Goal: Task Accomplishment & Management: Use online tool/utility

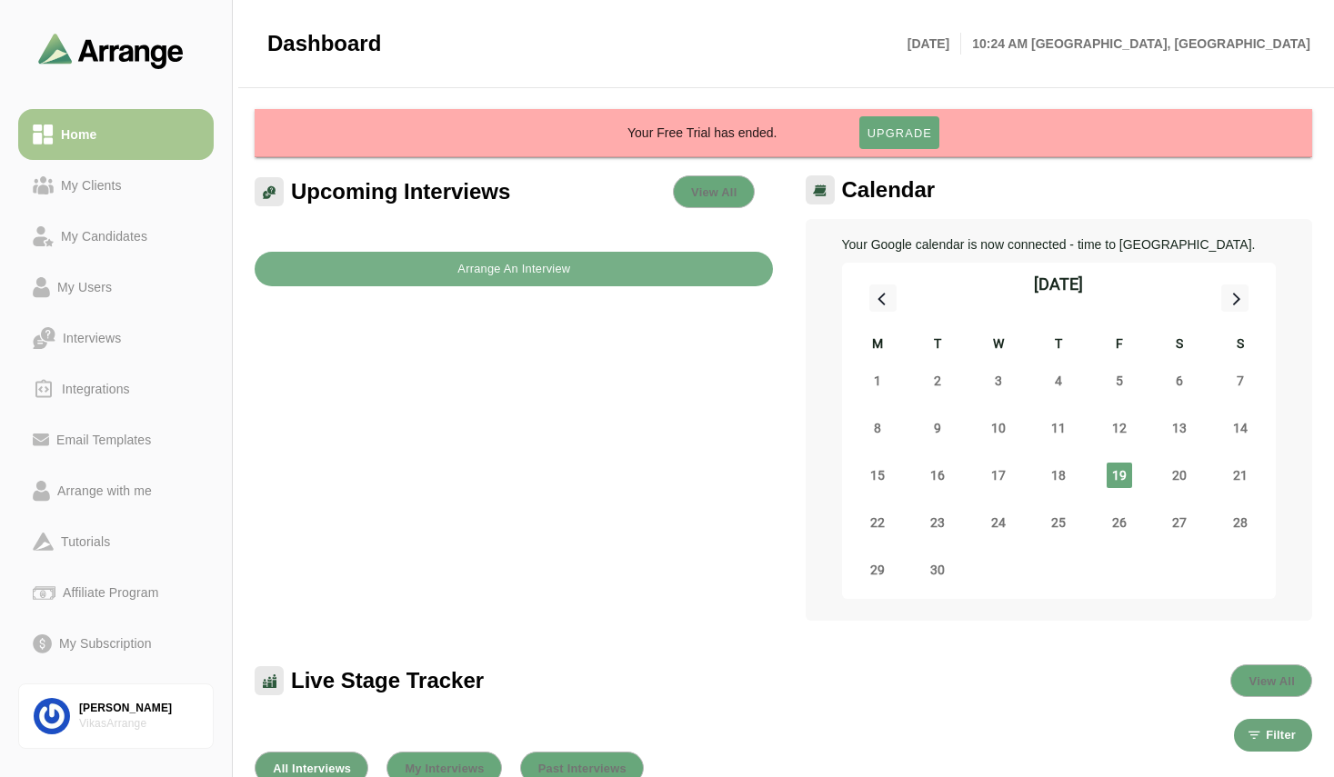
click at [600, 409] on div "Upcoming Interviews View All Arrange An Interview" at bounding box center [514, 398] width 540 height 467
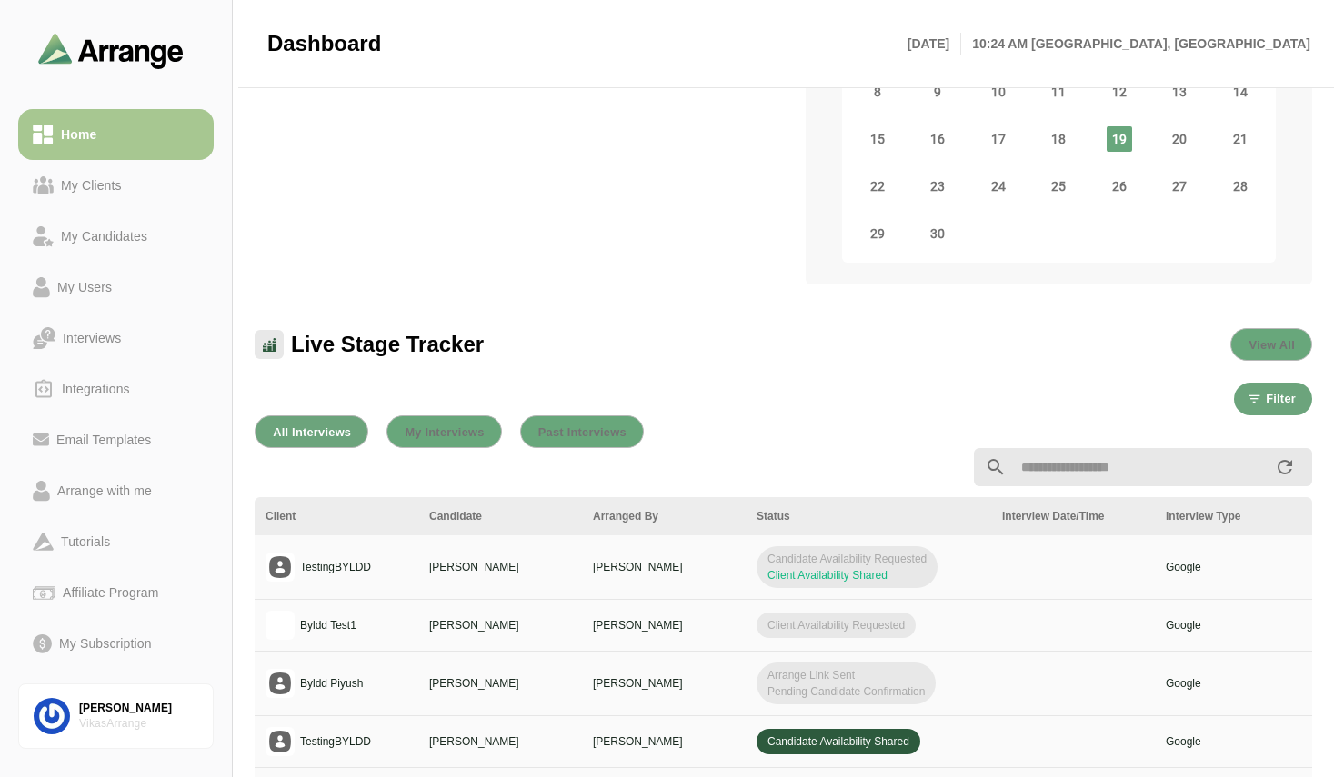
scroll to position [364, 0]
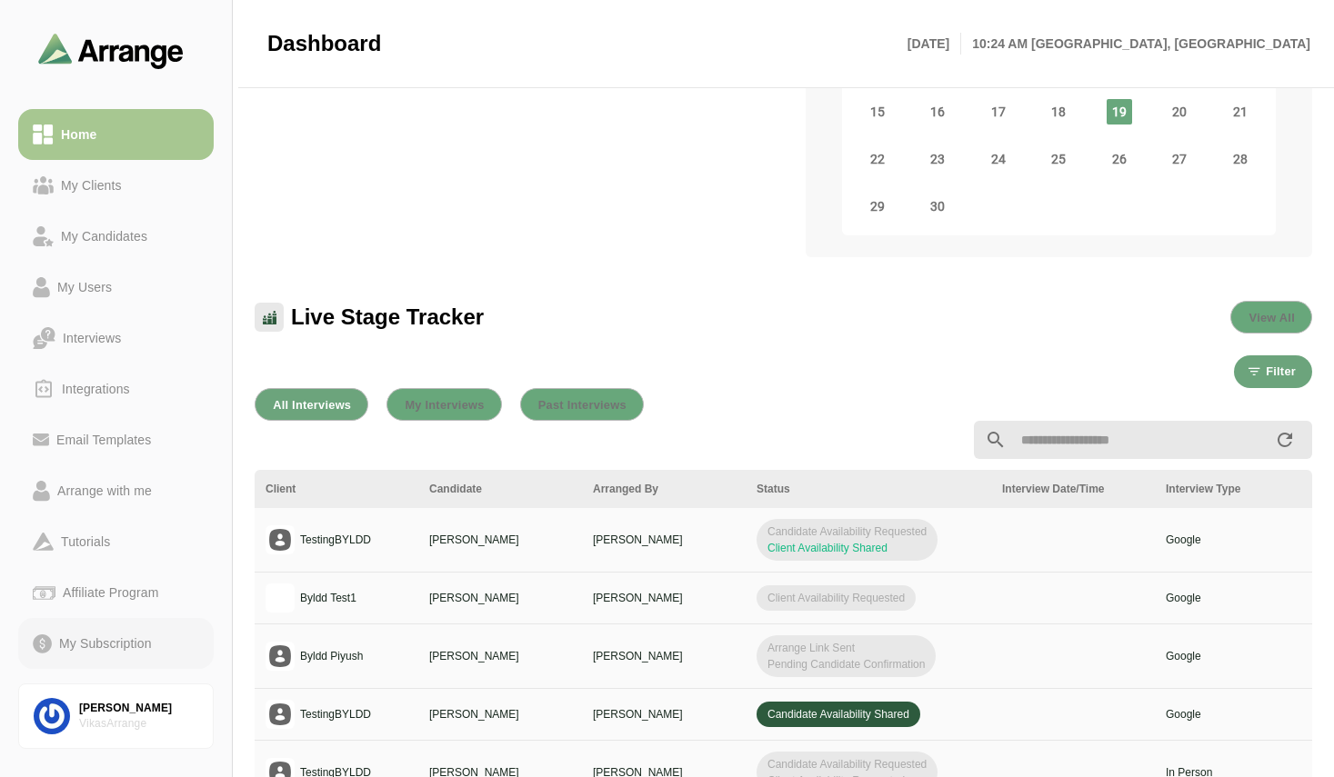
click at [114, 649] on div "My Subscription" at bounding box center [105, 644] width 107 height 22
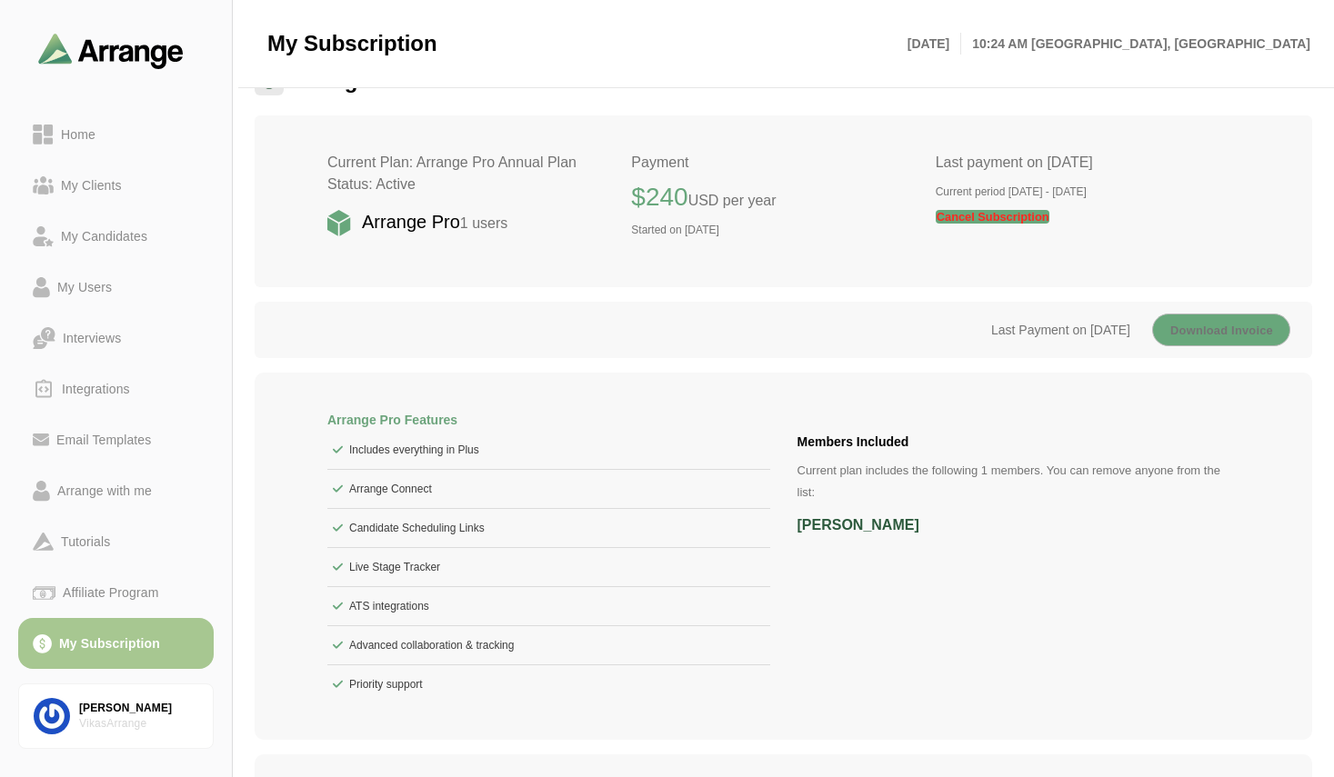
scroll to position [24, 0]
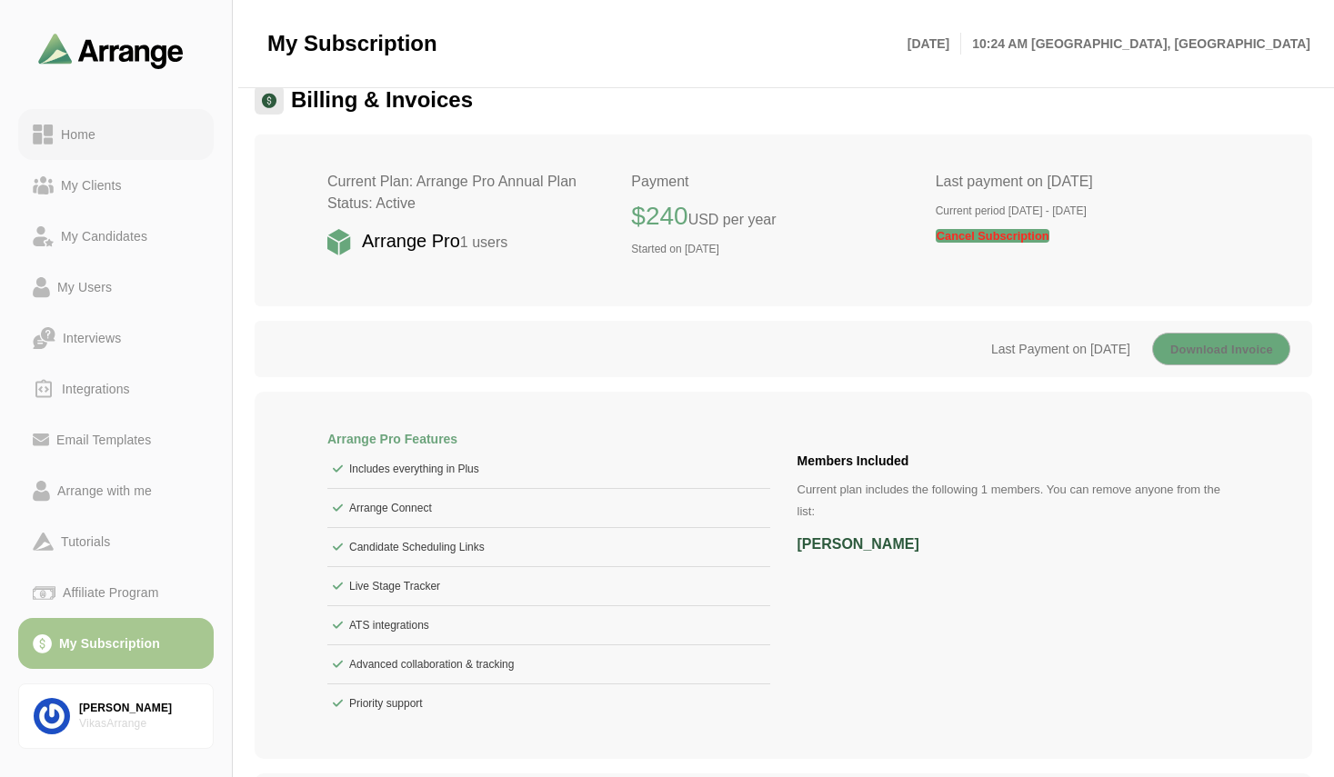
click at [82, 136] on div "Home" at bounding box center [78, 135] width 49 height 22
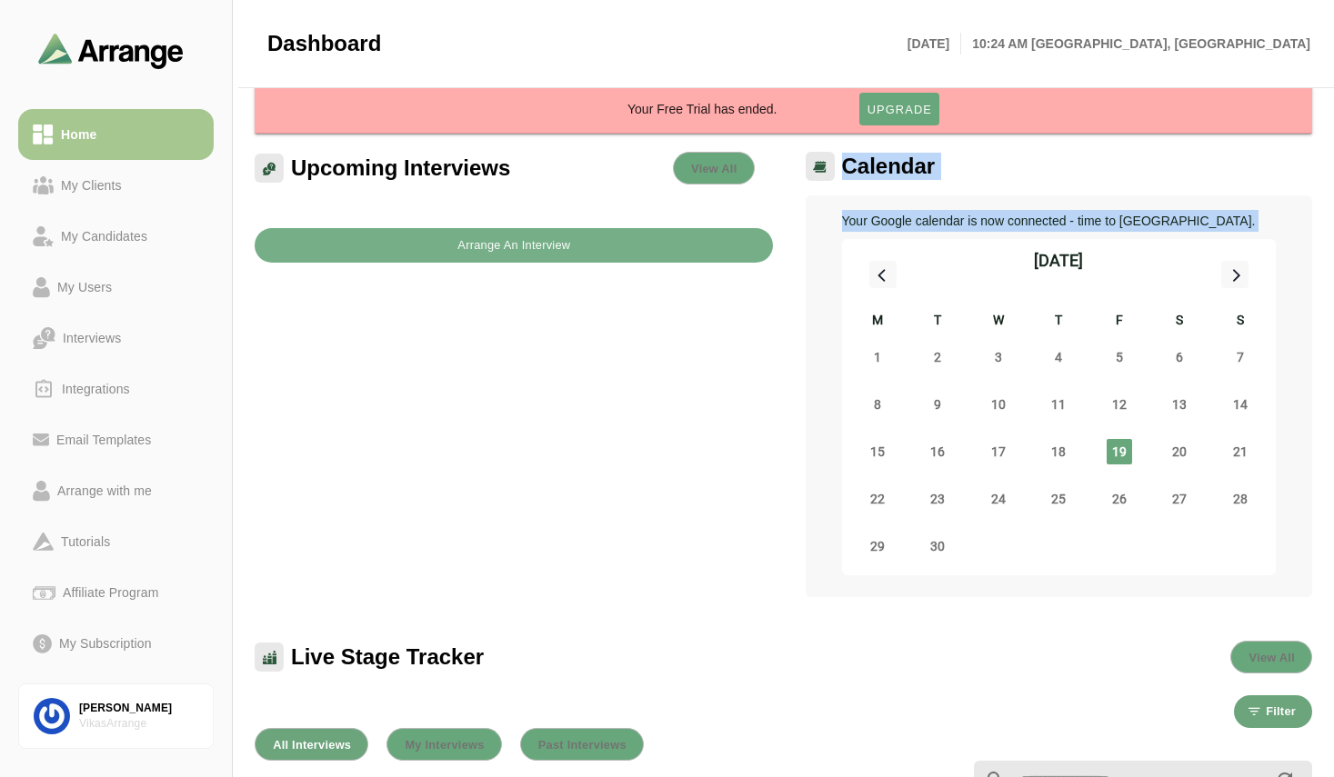
drag, startPoint x: 1332, startPoint y: 137, endPoint x: 1325, endPoint y: 252, distance: 114.8
click at [1260, 198] on div "Your Google calendar is now connected - time to [GEOGRAPHIC_DATA]. [DATE] M T W…" at bounding box center [1059, 396] width 507 height 402
drag, startPoint x: 1332, startPoint y: 371, endPoint x: 1330, endPoint y: 410, distance: 39.1
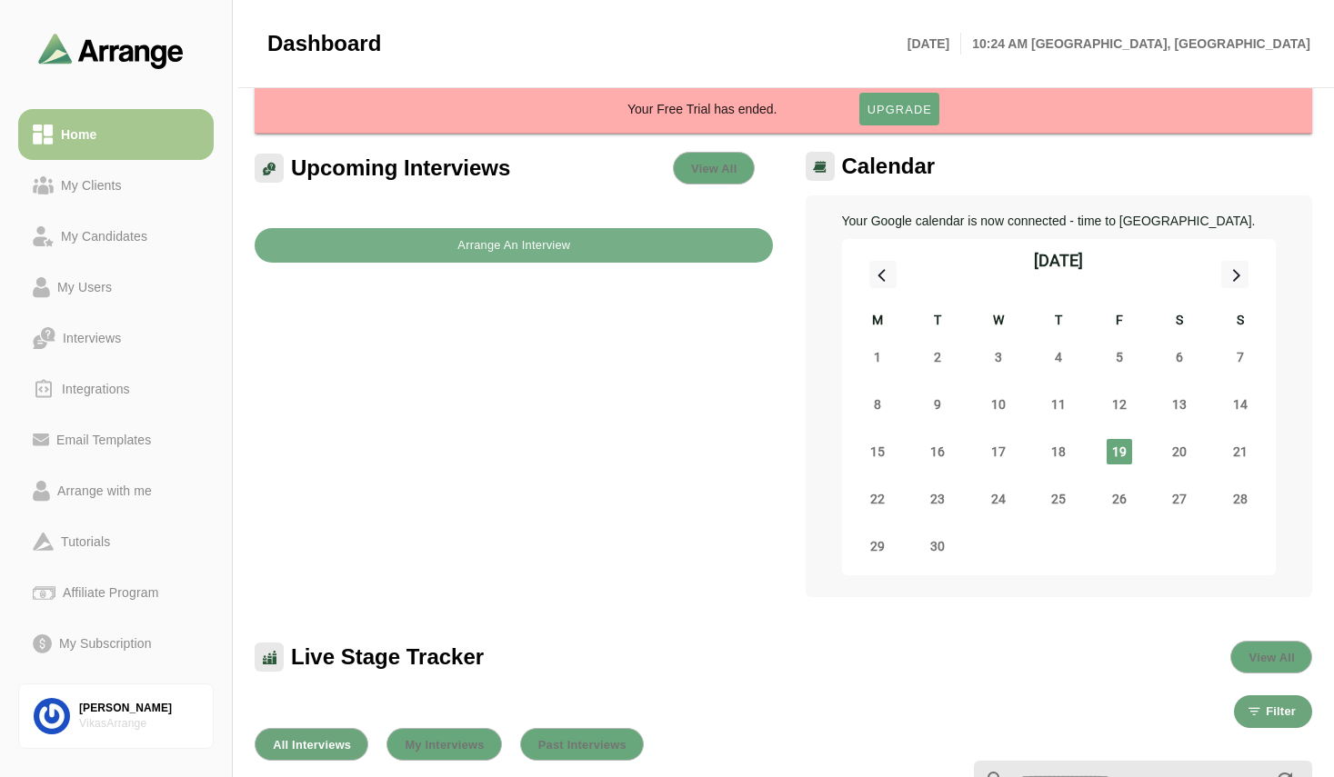
drag, startPoint x: 1333, startPoint y: 376, endPoint x: 1333, endPoint y: 407, distance: 31.8
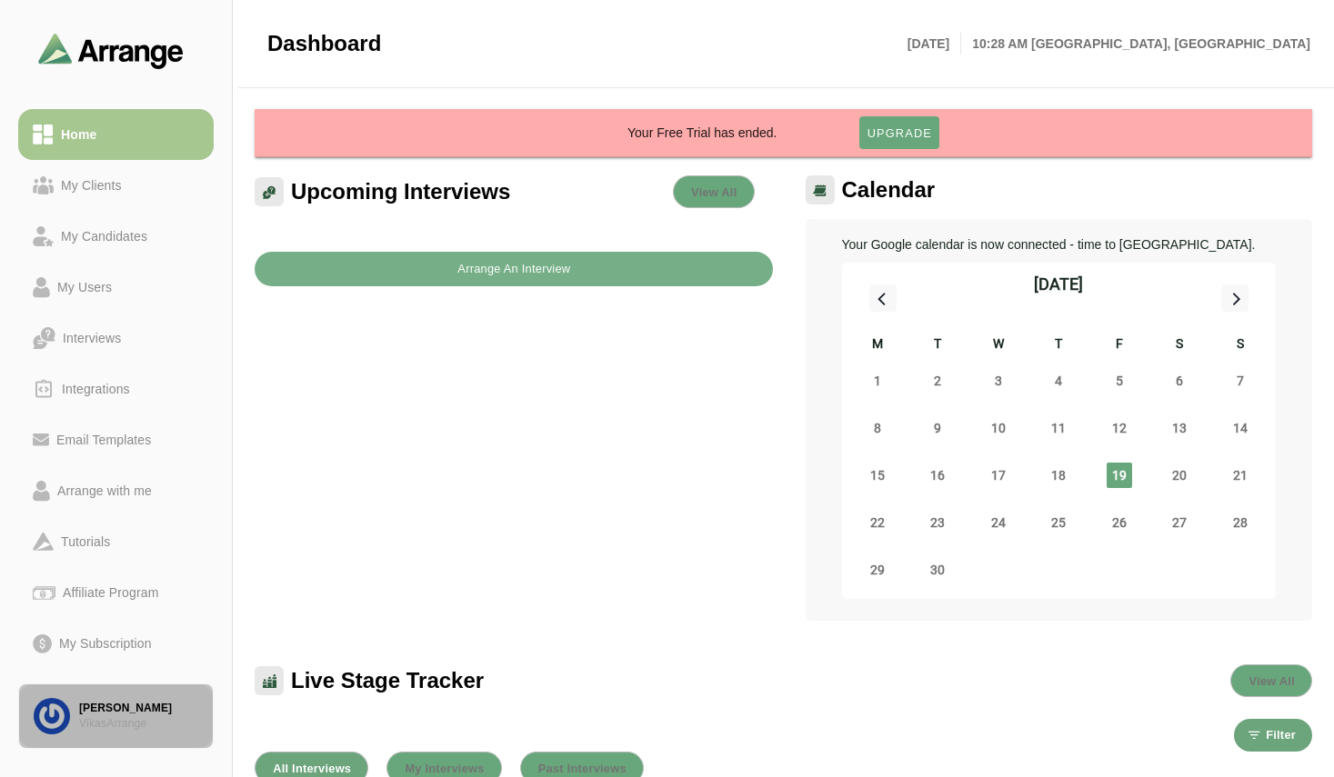
click at [121, 734] on link "[PERSON_NAME] VikasArrange" at bounding box center [115, 716] width 195 height 65
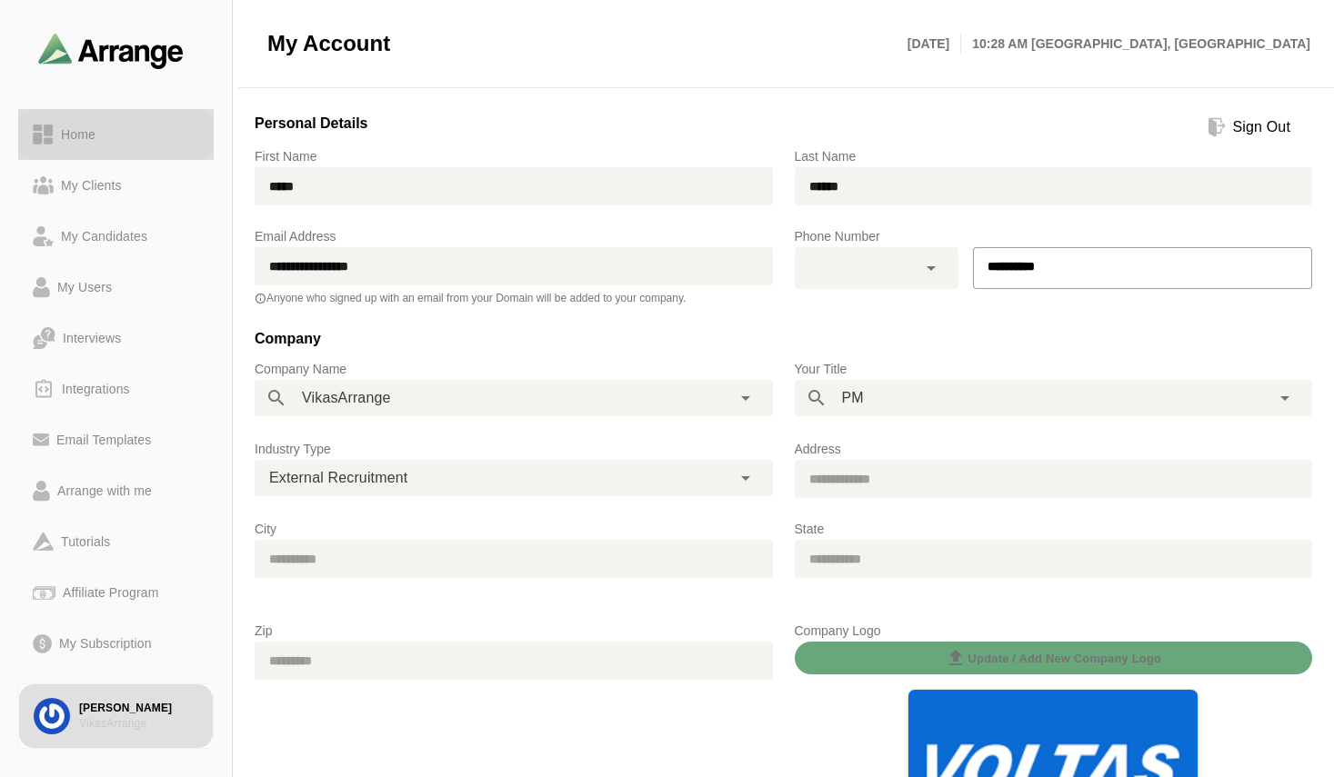
click at [68, 134] on div "Home" at bounding box center [78, 135] width 49 height 22
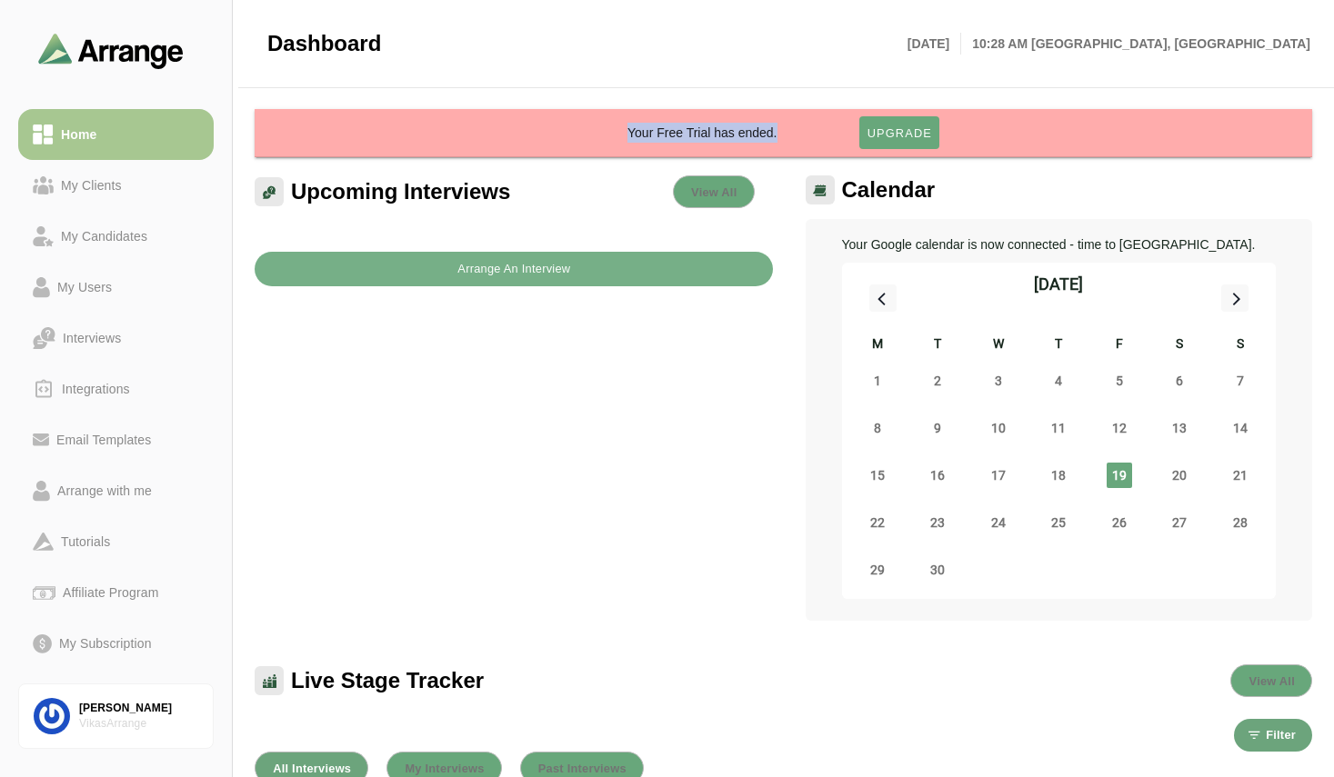
drag, startPoint x: 797, startPoint y: 126, endPoint x: 623, endPoint y: 133, distance: 173.8
click at [623, 133] on div "Your Free Trial has ended. Upgrade" at bounding box center [783, 132] width 1043 height 33
click at [698, 130] on div "Your Free Trial has ended." at bounding box center [742, 133] width 231 height 20
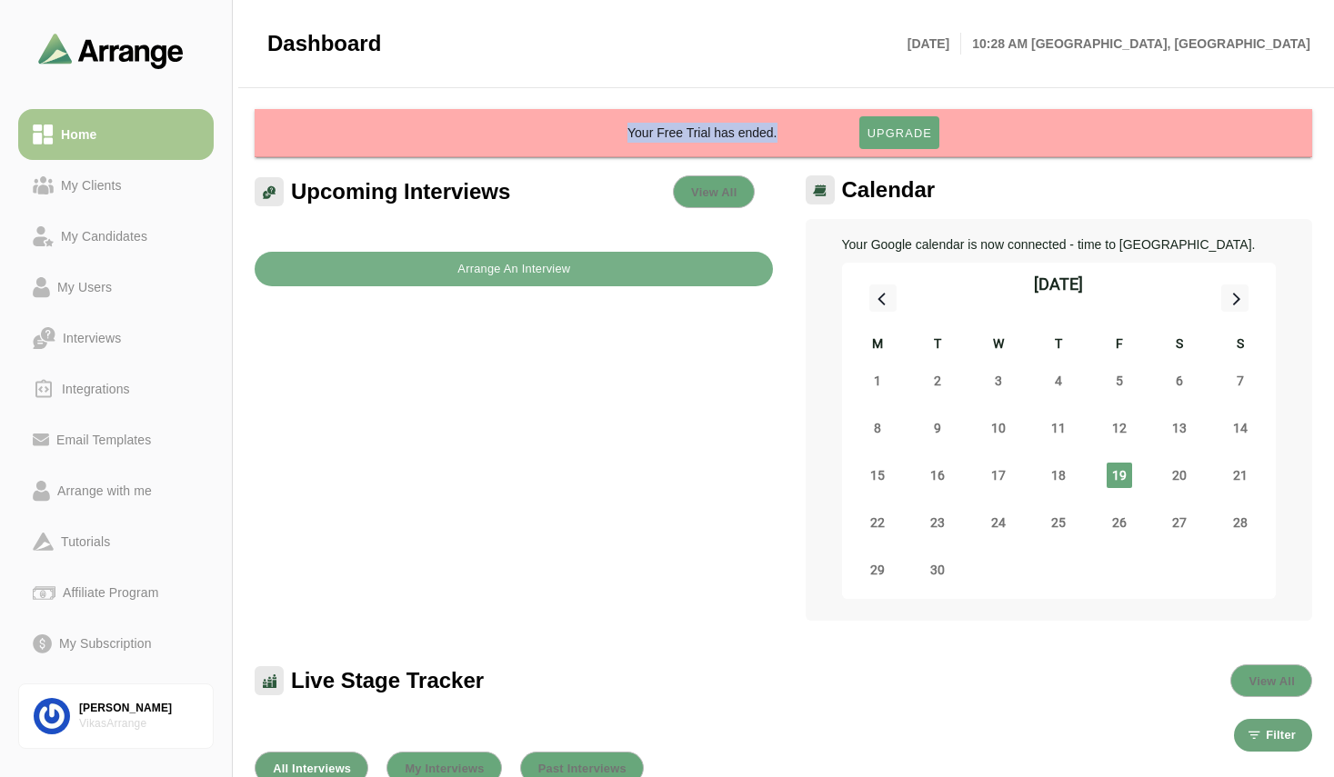
click at [624, 137] on div "Your Free Trial has ended. Upgrade" at bounding box center [783, 132] width 1043 height 33
drag, startPoint x: 625, startPoint y: 134, endPoint x: 789, endPoint y: 142, distance: 164.8
click at [789, 142] on div "Your Free Trial has ended. Upgrade" at bounding box center [783, 132] width 1043 height 33
click at [565, 399] on div "Upcoming Interviews View All Arrange An Interview" at bounding box center [514, 398] width 540 height 467
drag, startPoint x: 780, startPoint y: 136, endPoint x: 838, endPoint y: 136, distance: 58.2
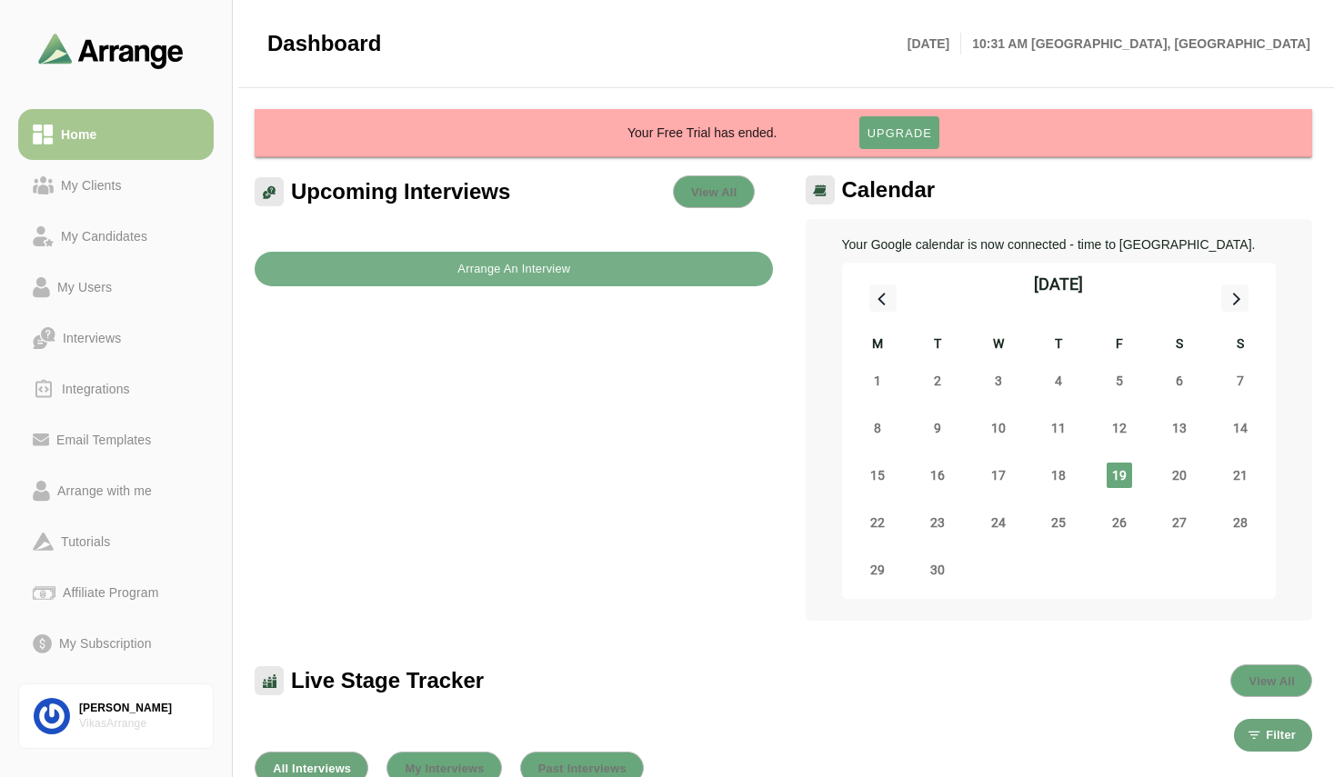
click at [838, 136] on div "Your Free Trial has ended." at bounding box center [742, 133] width 231 height 20
click at [111, 699] on link "[PERSON_NAME] VikasArrange" at bounding box center [115, 716] width 195 height 65
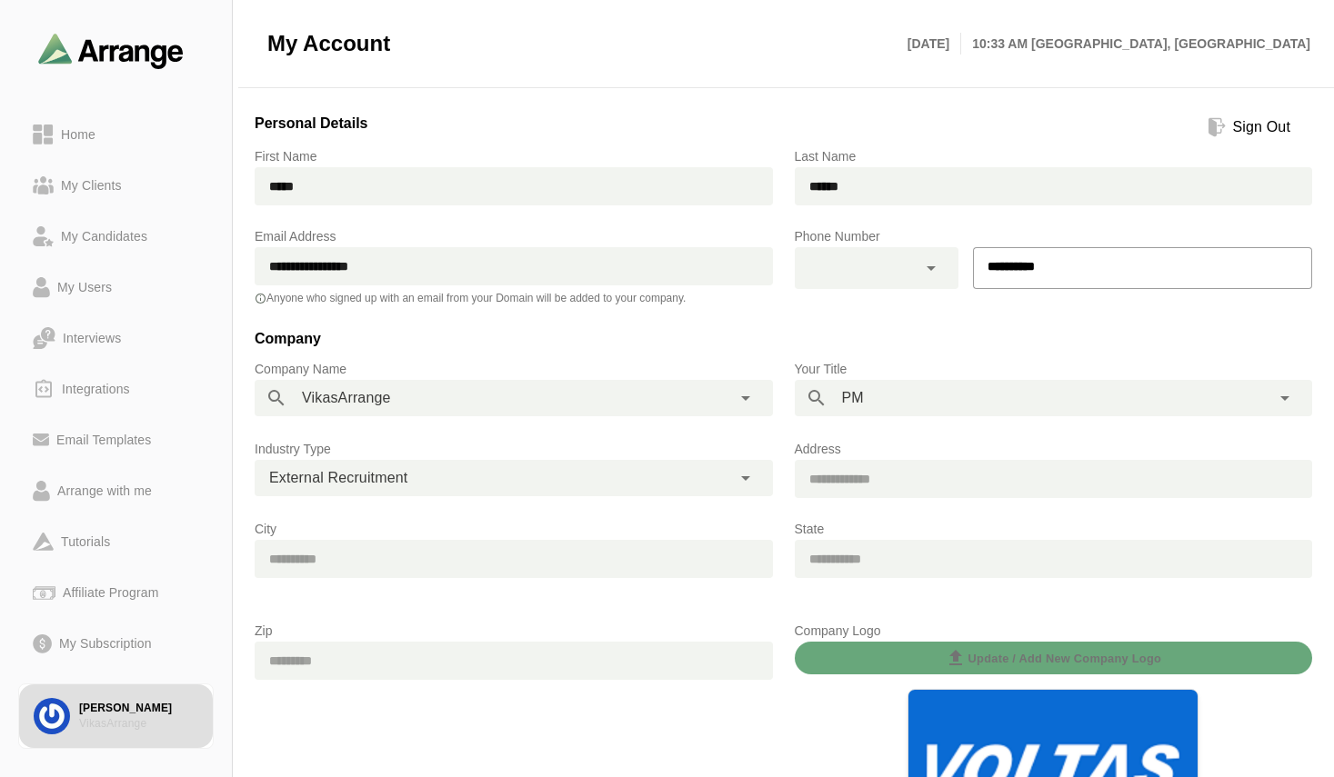
click at [864, 332] on h3 "Company" at bounding box center [783, 342] width 1057 height 31
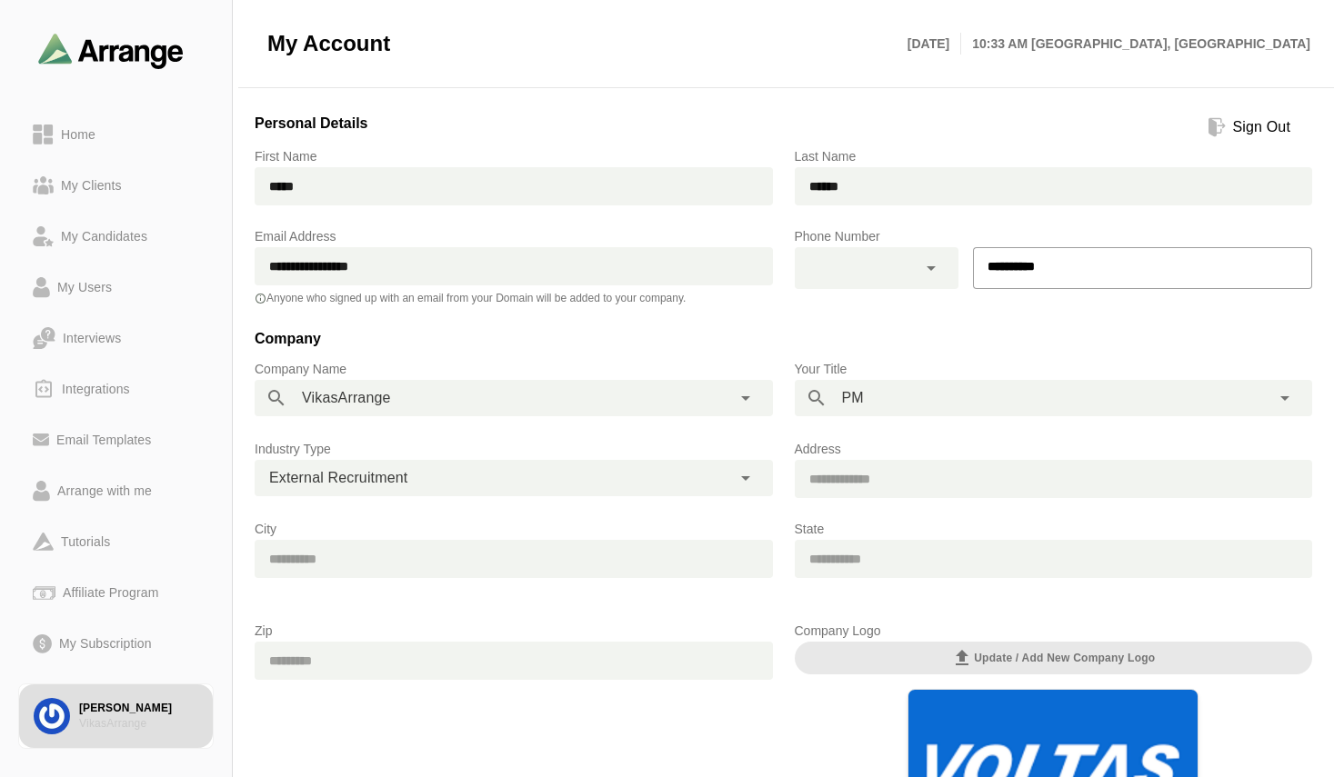
click at [929, 276] on icon at bounding box center [931, 268] width 22 height 22
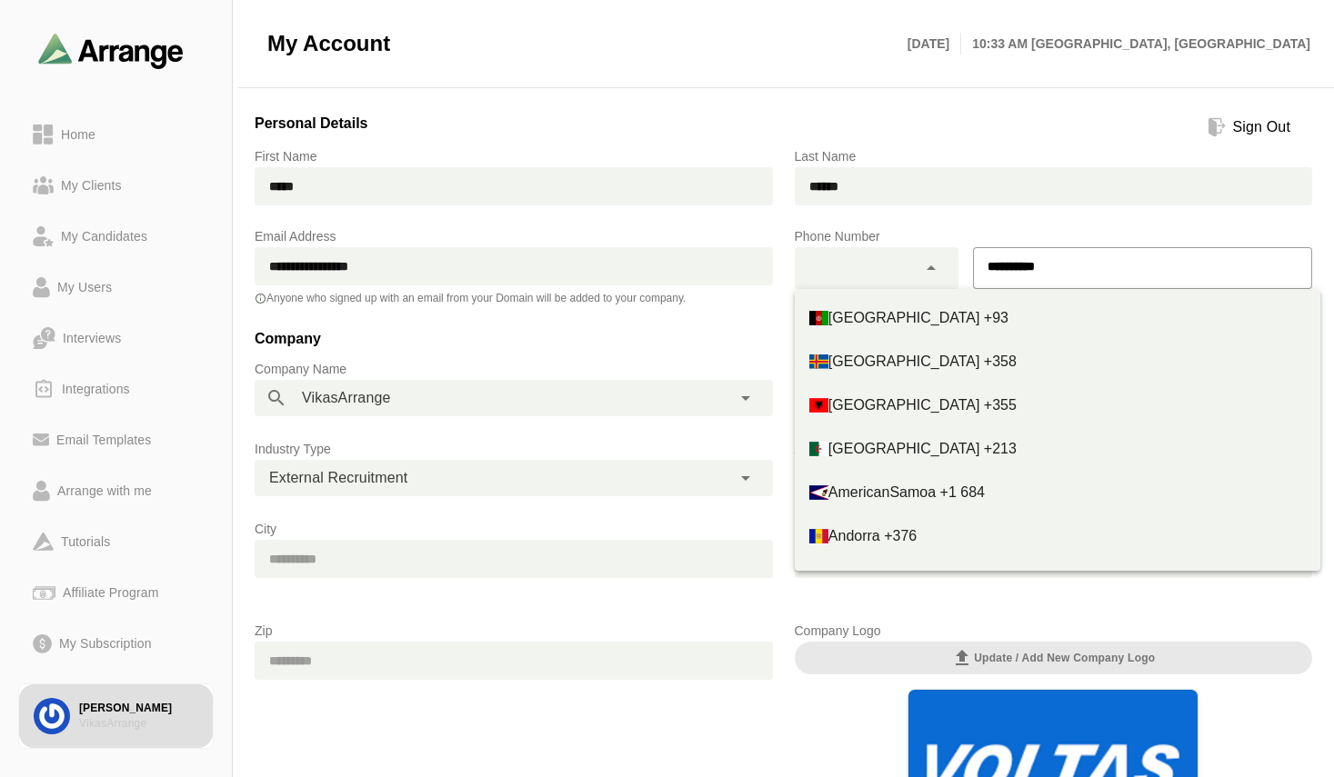
click at [713, 346] on h3 "Company" at bounding box center [783, 342] width 1057 height 31
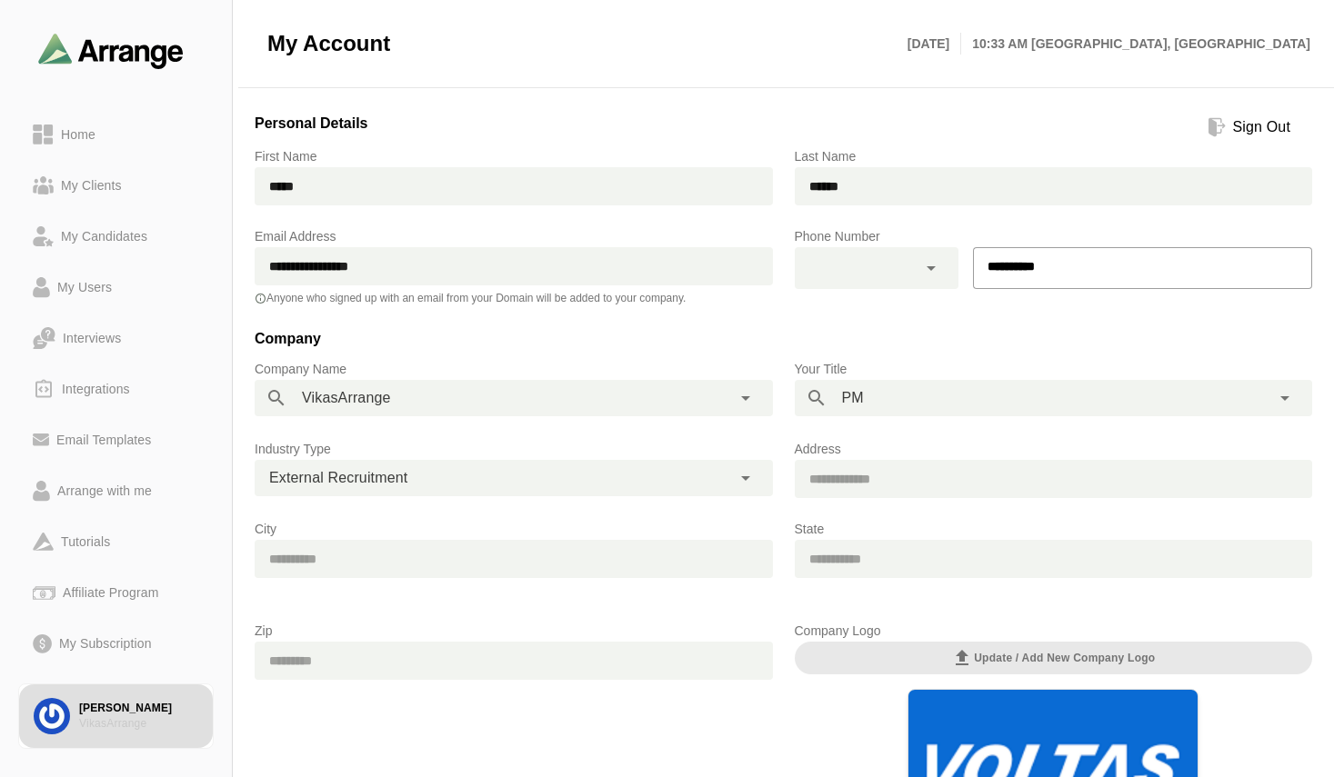
click at [927, 276] on icon at bounding box center [931, 268] width 22 height 22
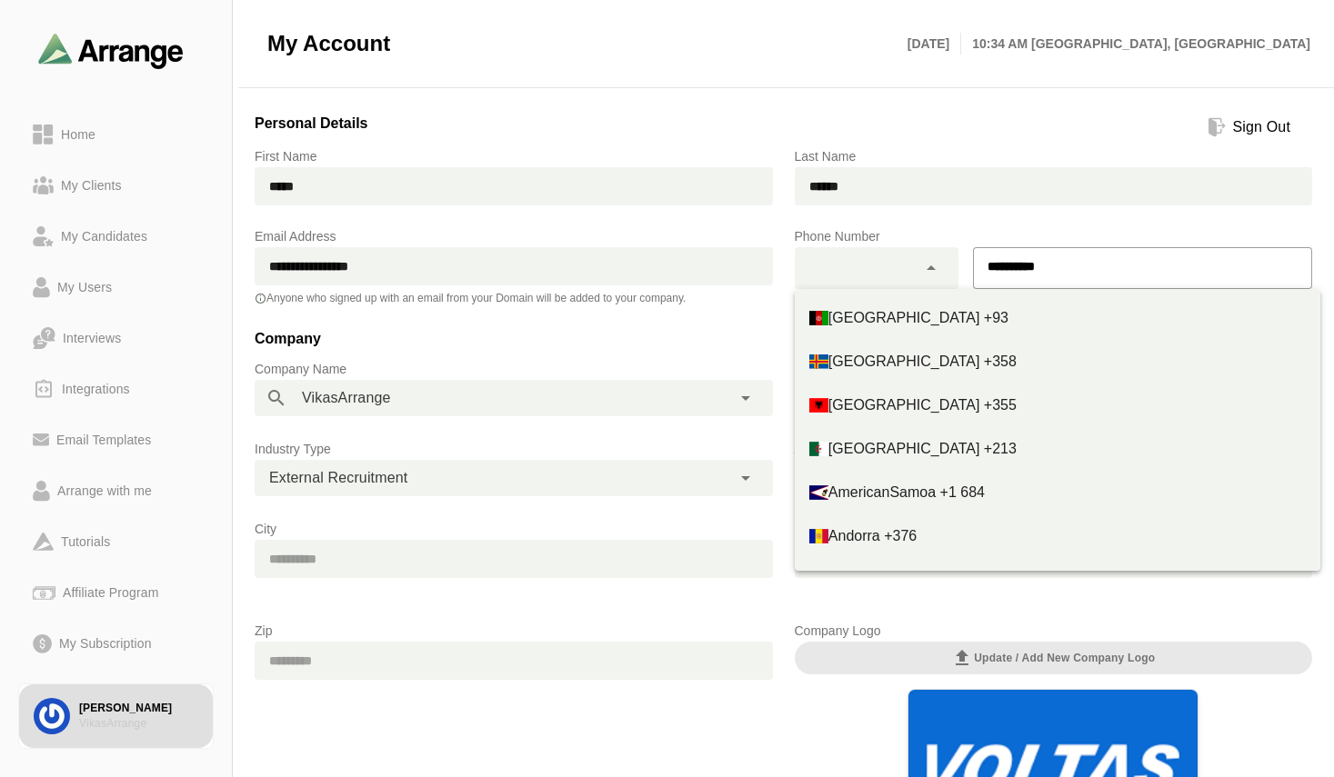
click at [743, 343] on h3 "Company" at bounding box center [783, 342] width 1057 height 31
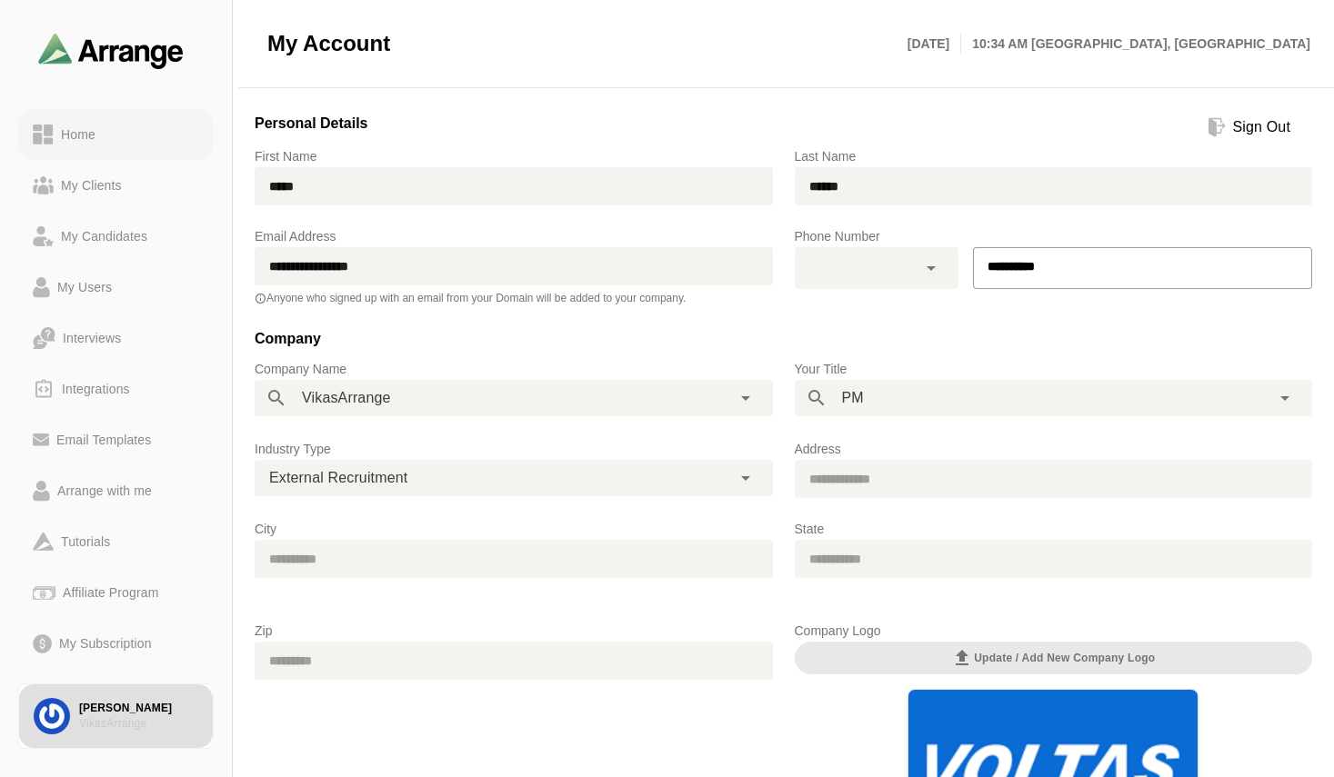
click at [85, 131] on div "Home" at bounding box center [78, 135] width 49 height 22
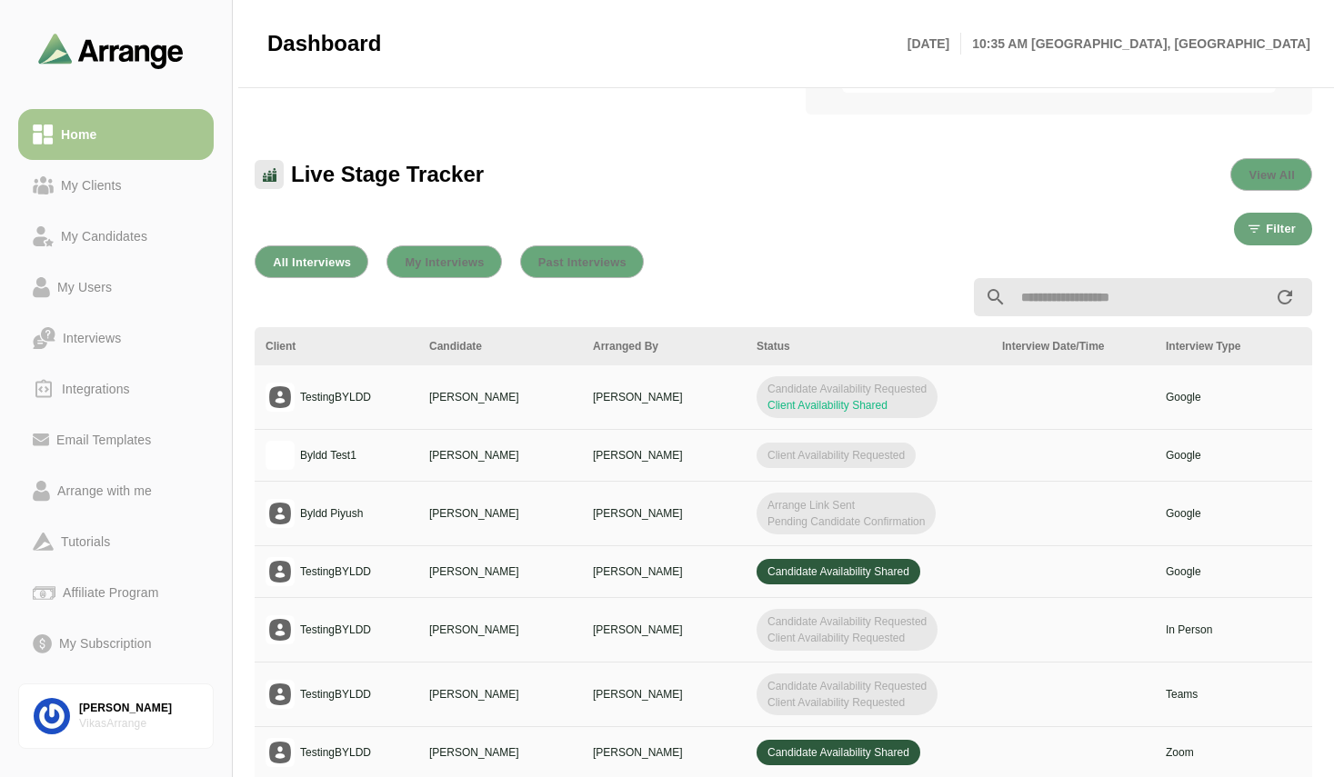
scroll to position [513, 0]
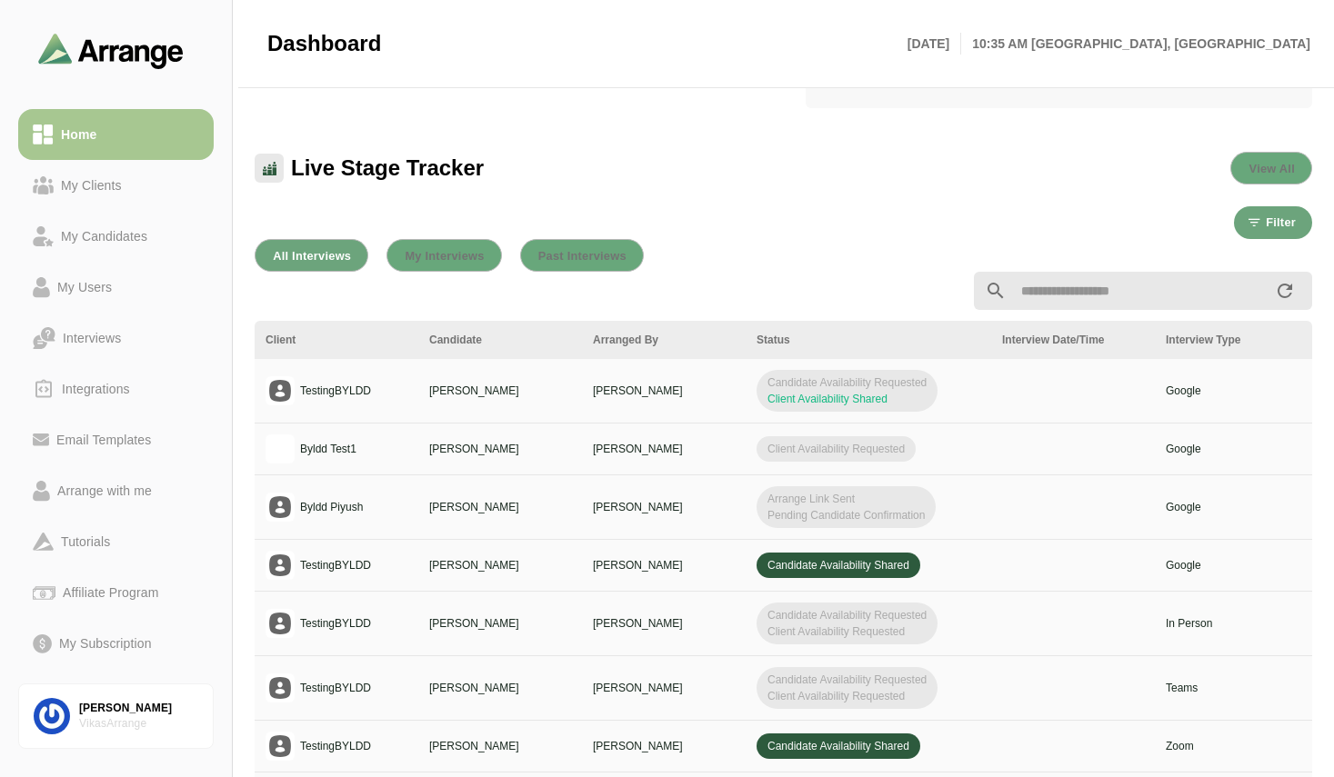
click at [704, 582] on td "[PERSON_NAME]" at bounding box center [664, 566] width 164 height 52
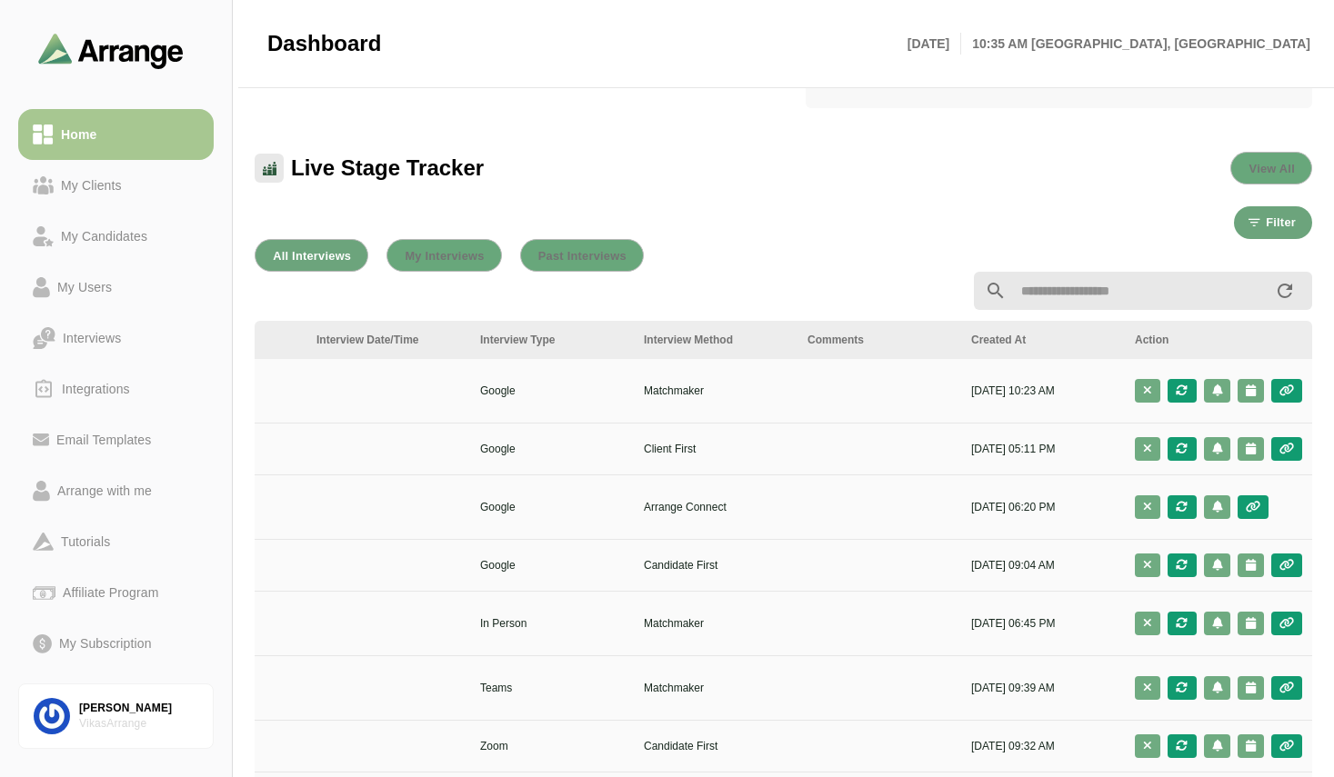
scroll to position [0, 687]
click at [634, 152] on div "Live Stage Tracker View All" at bounding box center [783, 168] width 1057 height 33
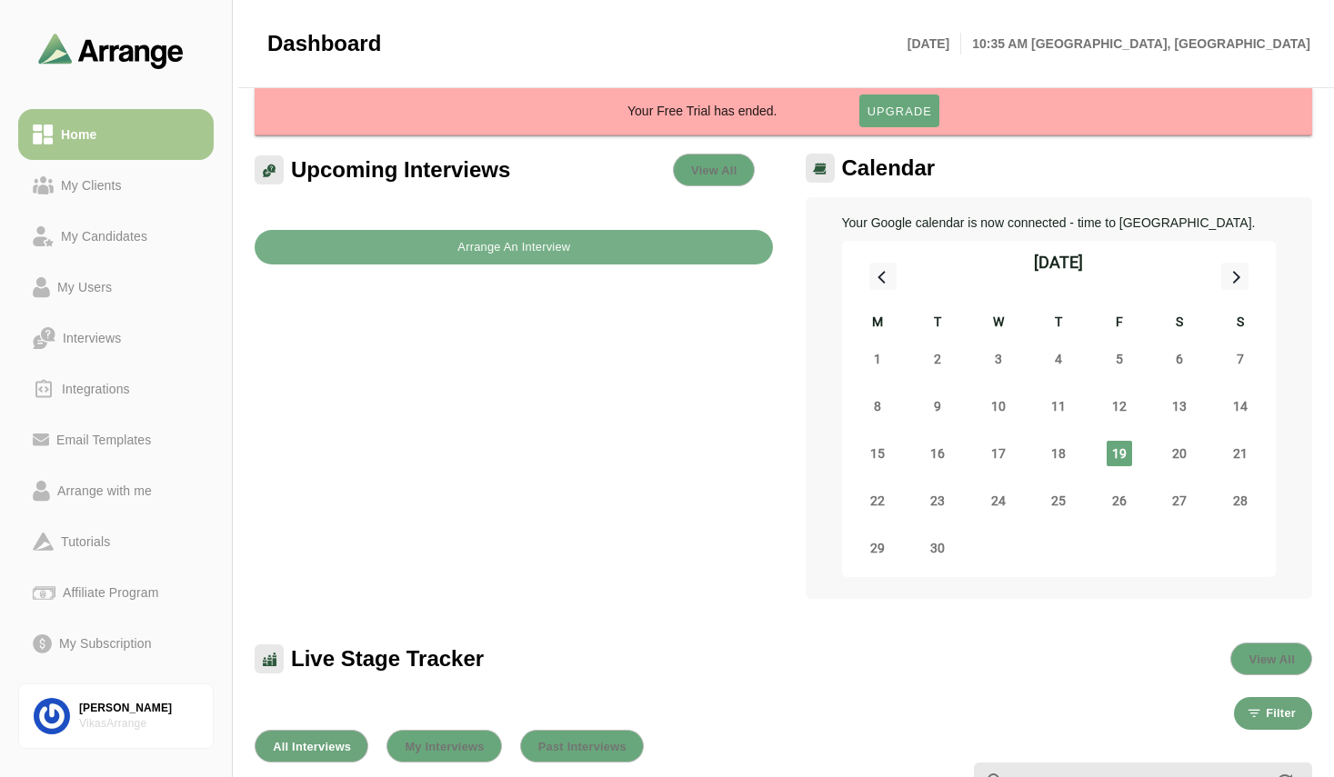
scroll to position [4, 0]
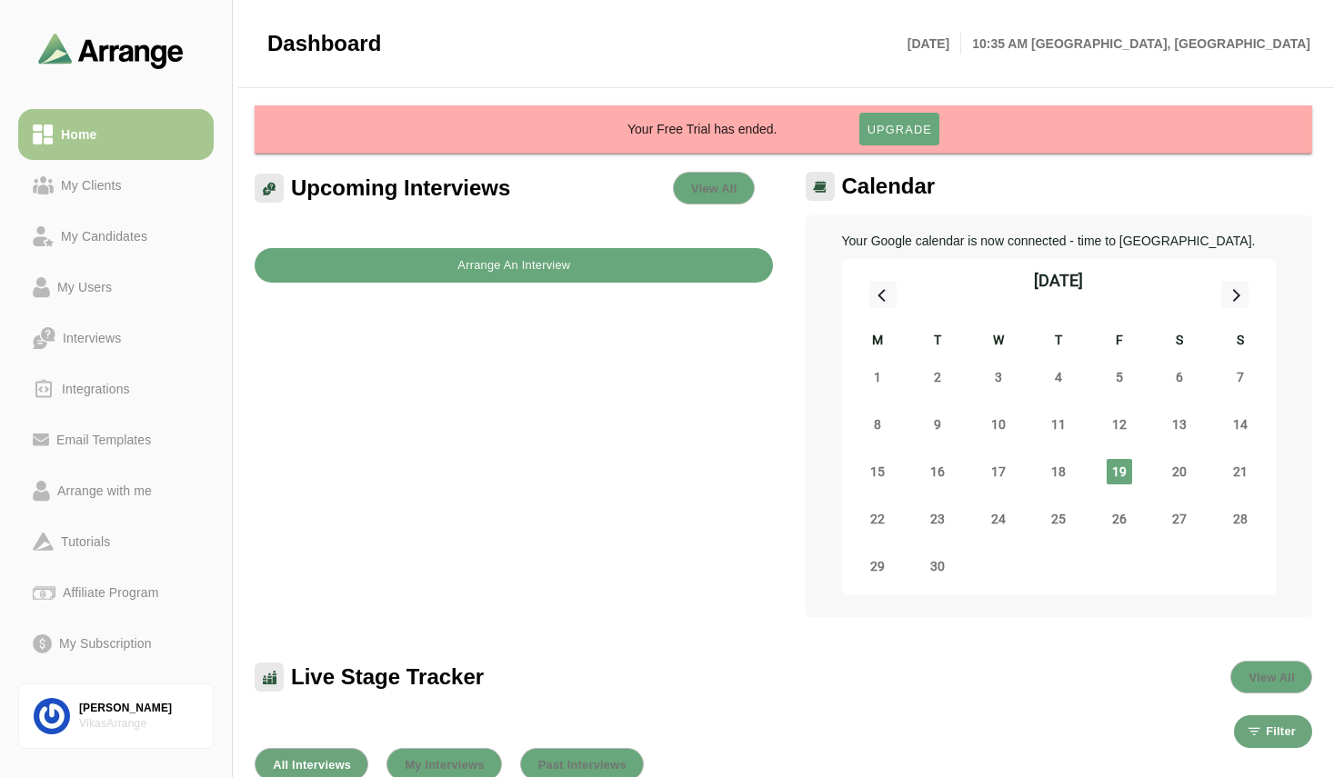
click at [489, 264] on b "Arrange An Interview" at bounding box center [513, 265] width 114 height 35
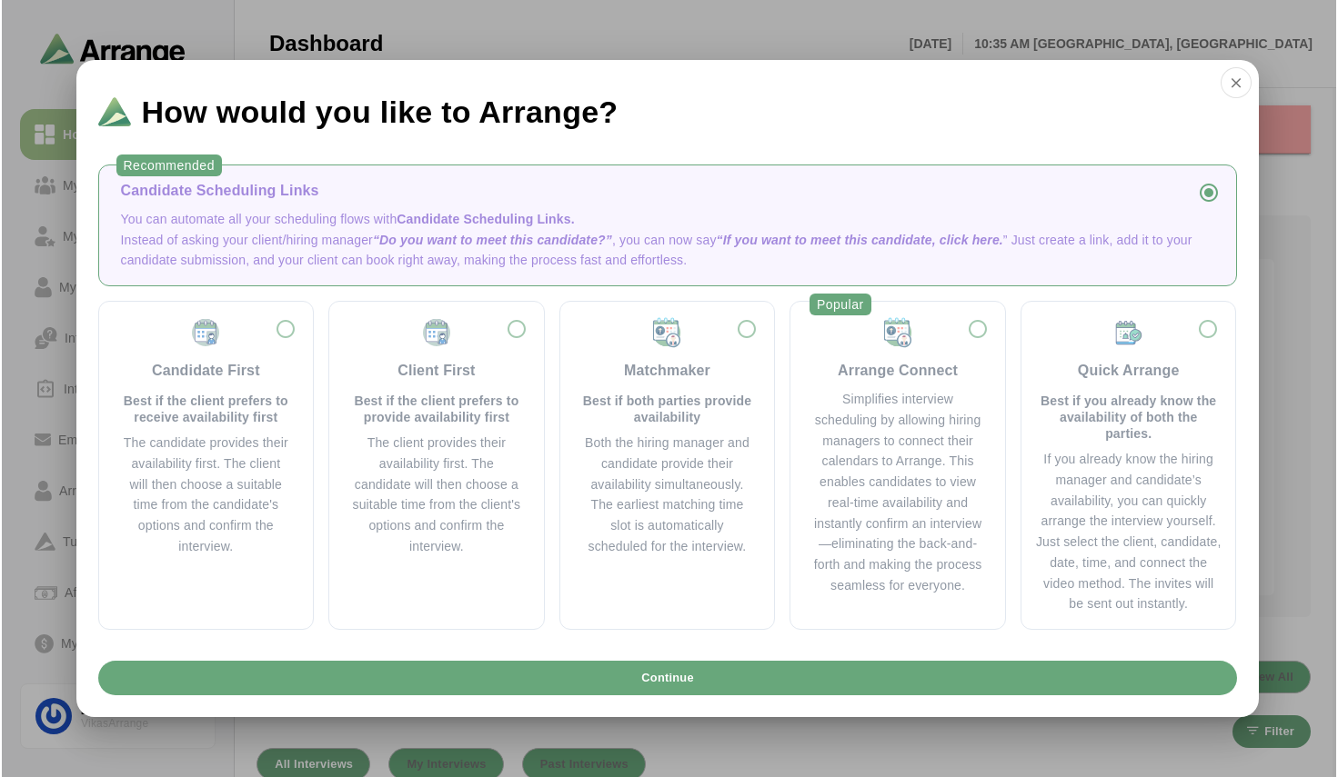
scroll to position [0, 0]
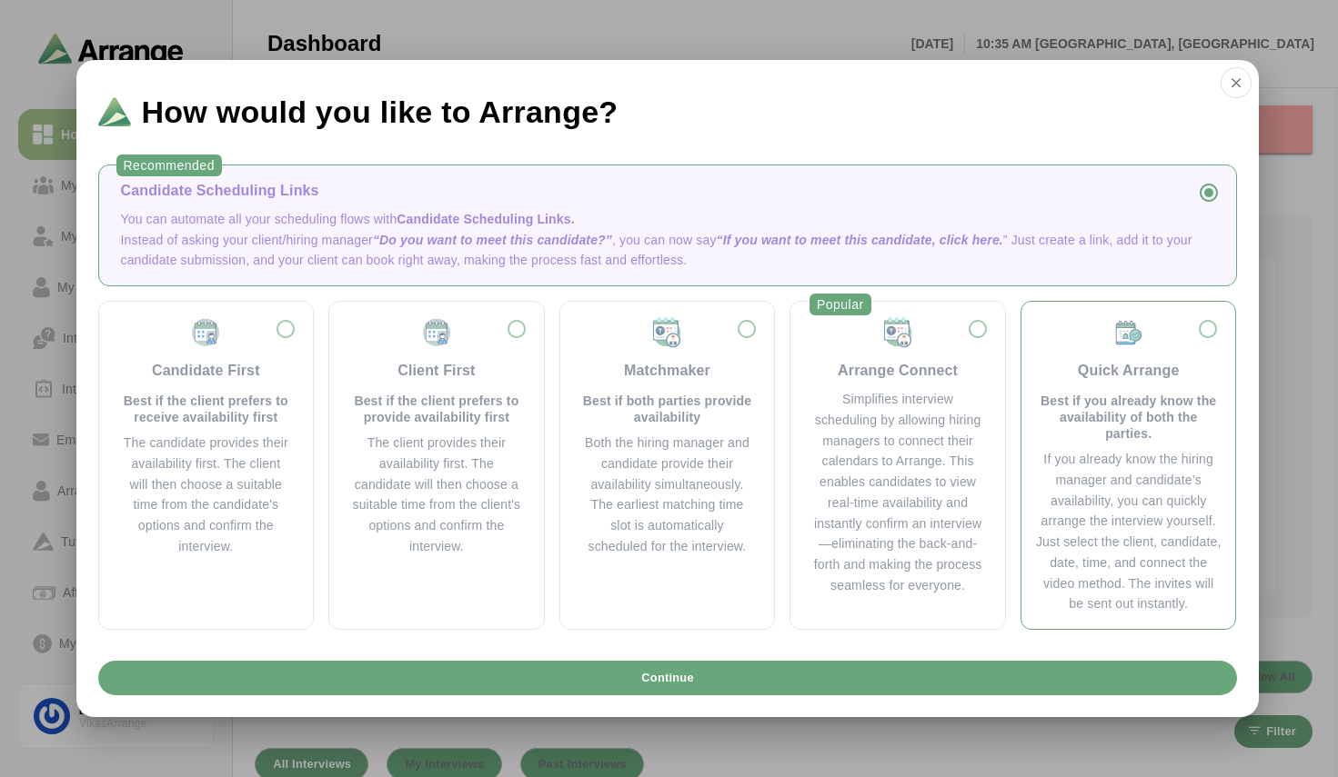
click at [1146, 345] on div "Quick Arrange Best if you already know the availability of both the parties." at bounding box center [1128, 378] width 185 height 125
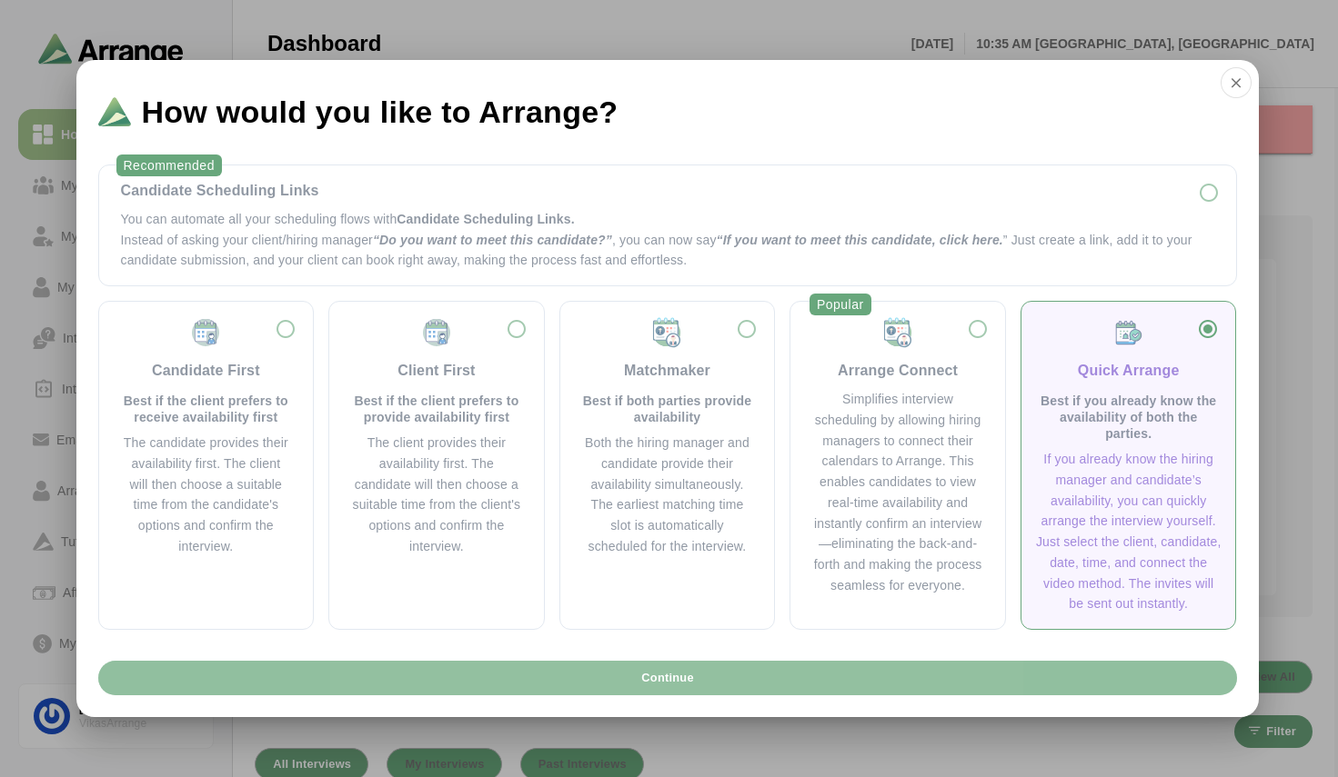
click at [734, 672] on button "Continue" at bounding box center [667, 678] width 1138 height 35
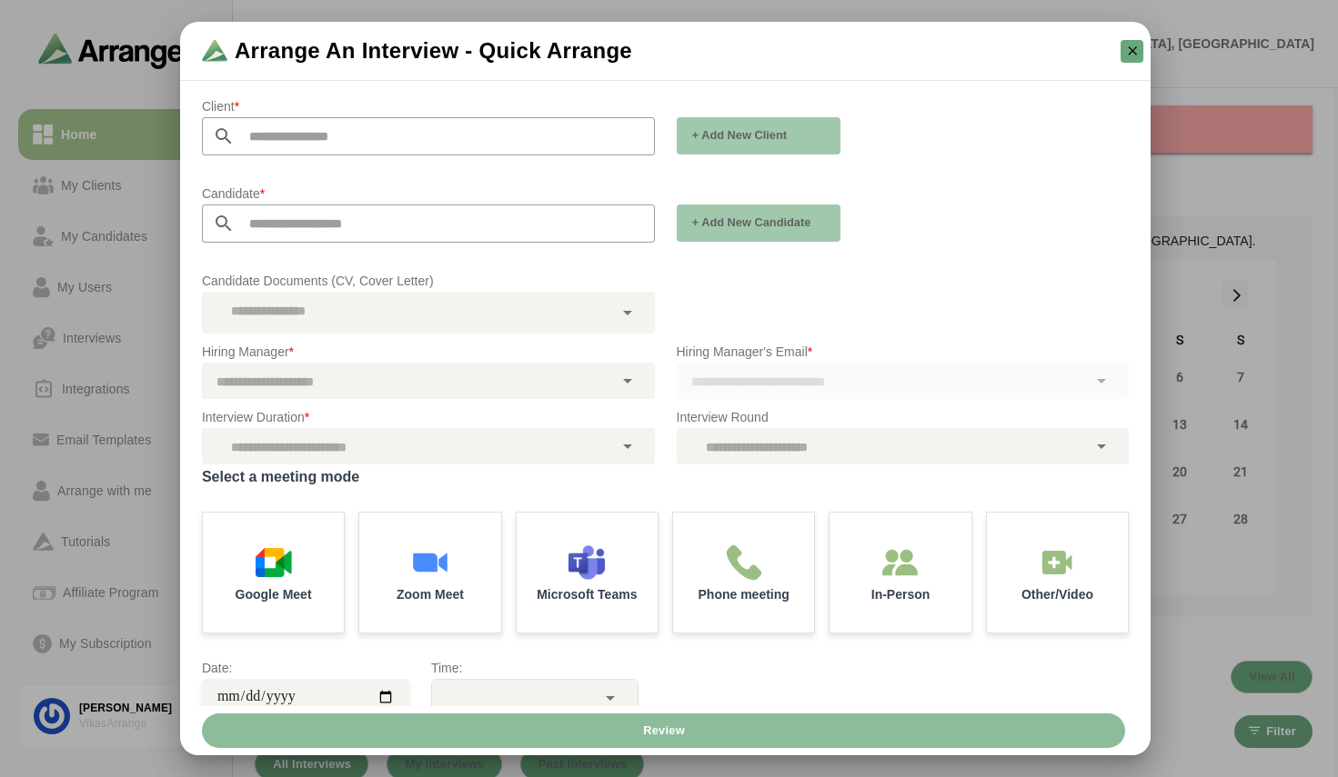
click at [332, 141] on input "text" at bounding box center [445, 136] width 420 height 38
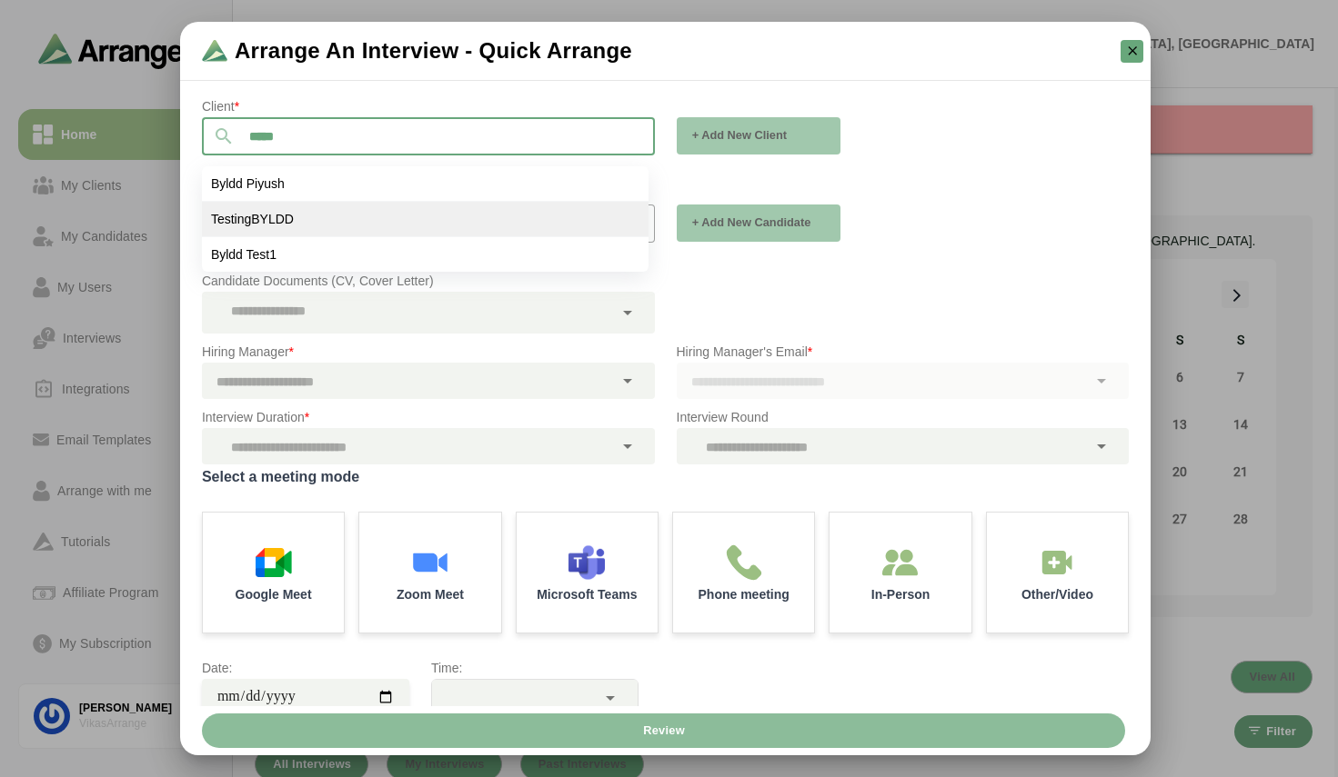
click at [281, 206] on li "TestingBYLDD" at bounding box center [425, 219] width 446 height 35
type input "**********"
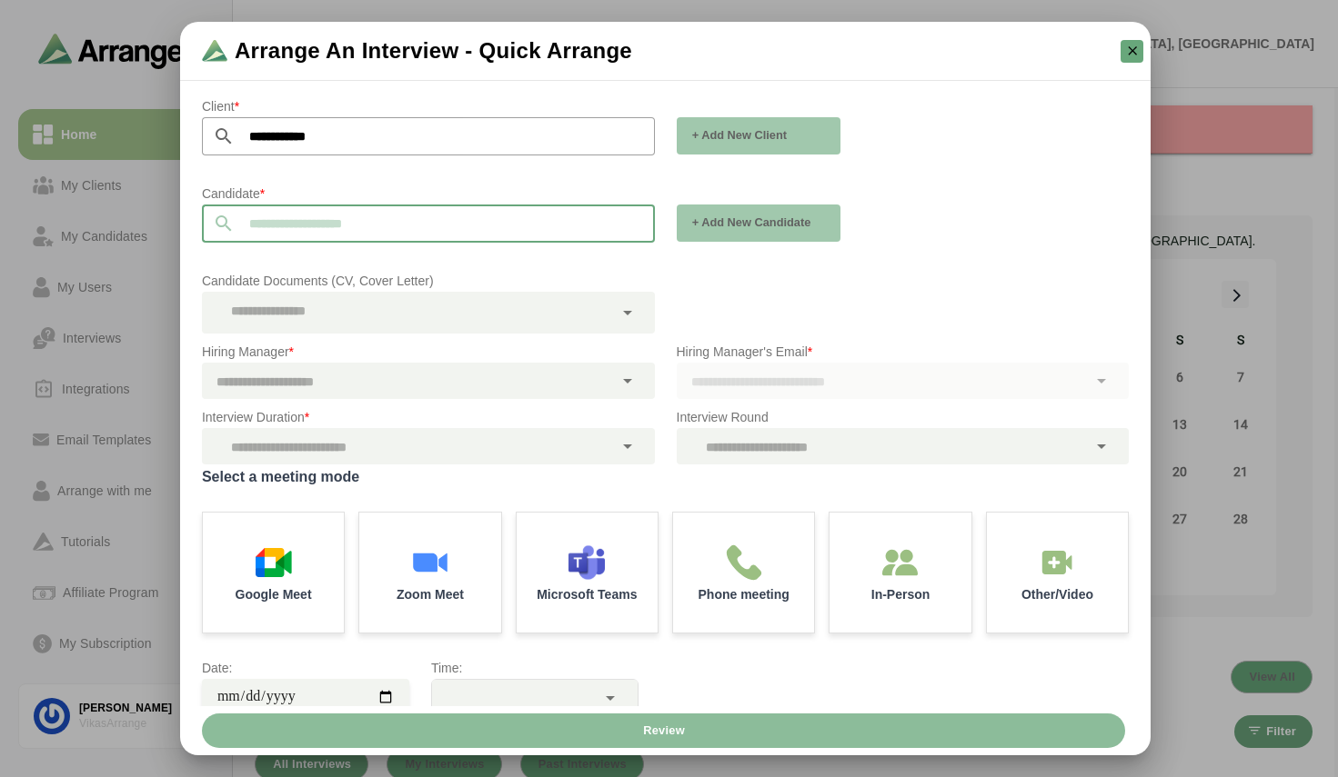
click at [295, 226] on input "text" at bounding box center [445, 224] width 420 height 38
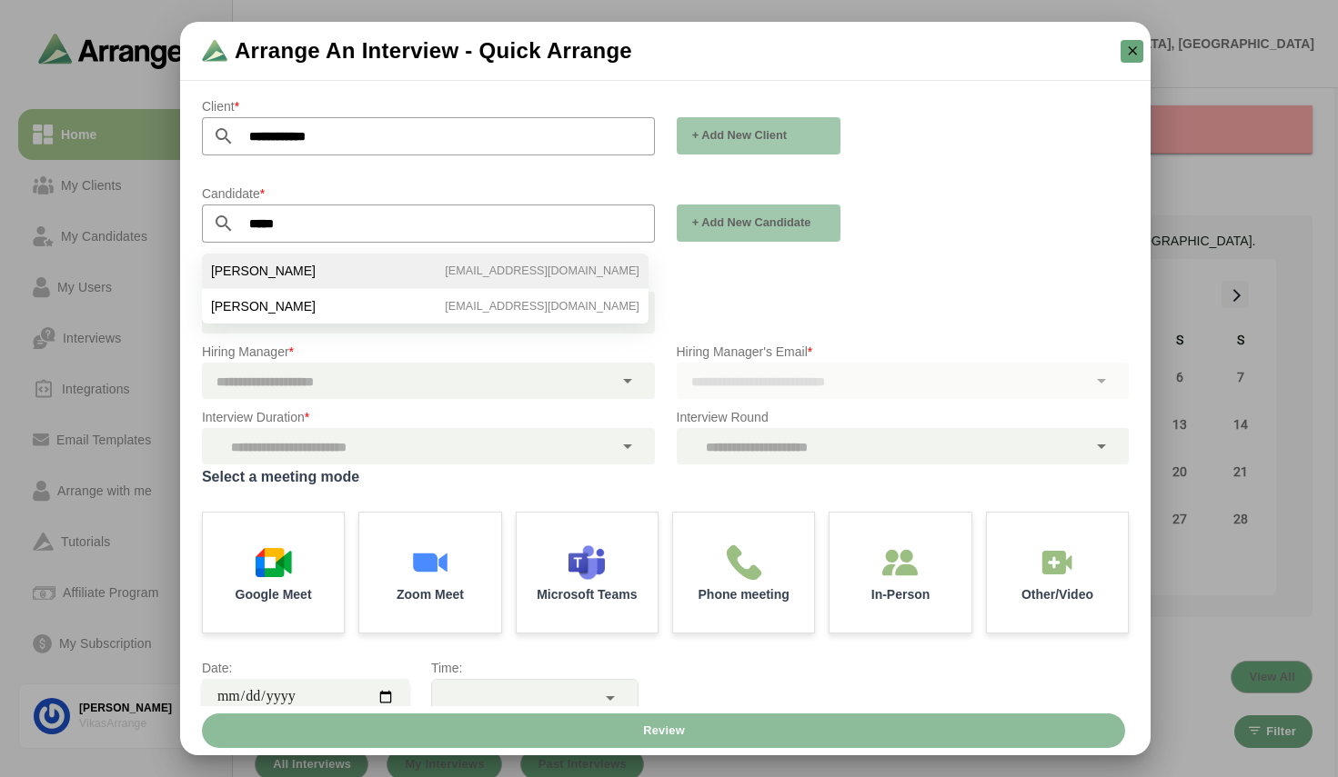
click at [426, 274] on li "Vikas Sharma vikas@byldd.com" at bounding box center [425, 271] width 446 height 35
type input "**********"
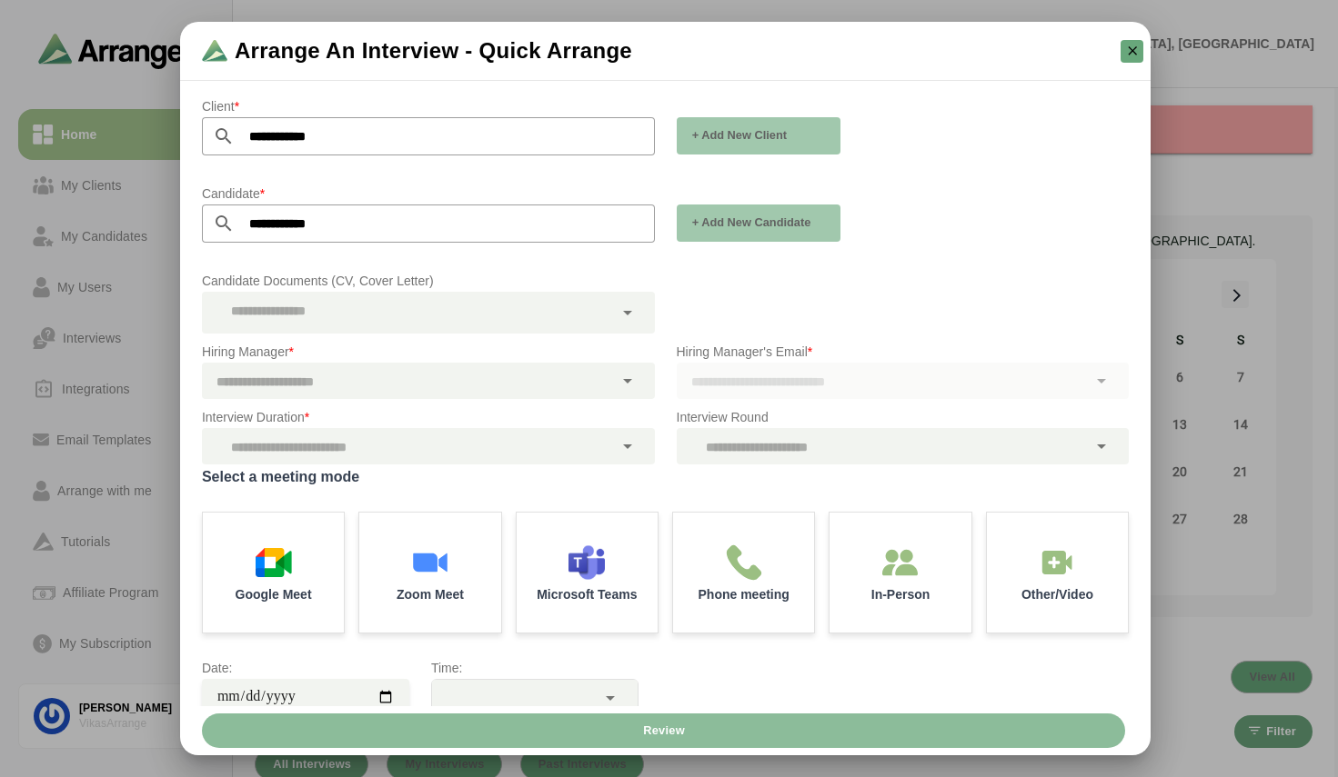
click at [371, 310] on div at bounding box center [407, 313] width 411 height 42
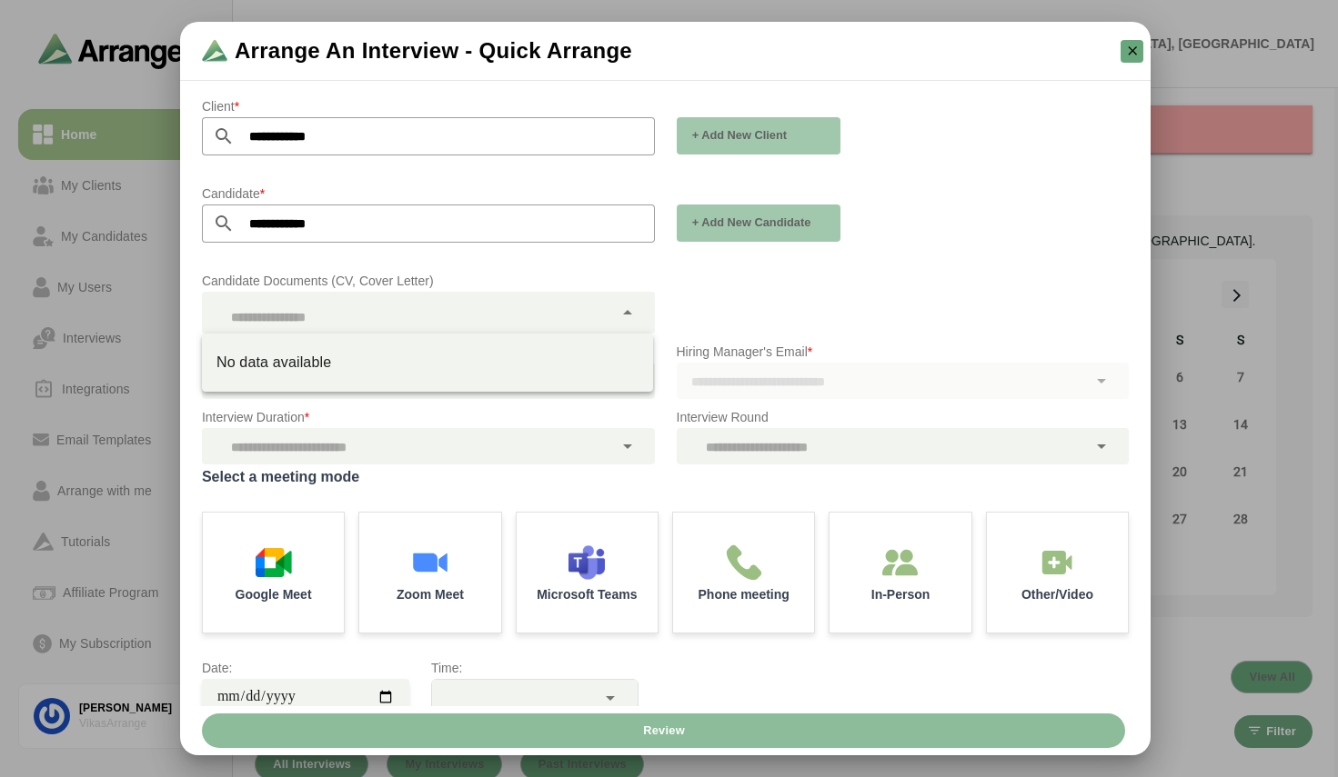
click at [472, 267] on div "Candidate Documents (CV, Cover Letter)" at bounding box center [428, 301] width 475 height 85
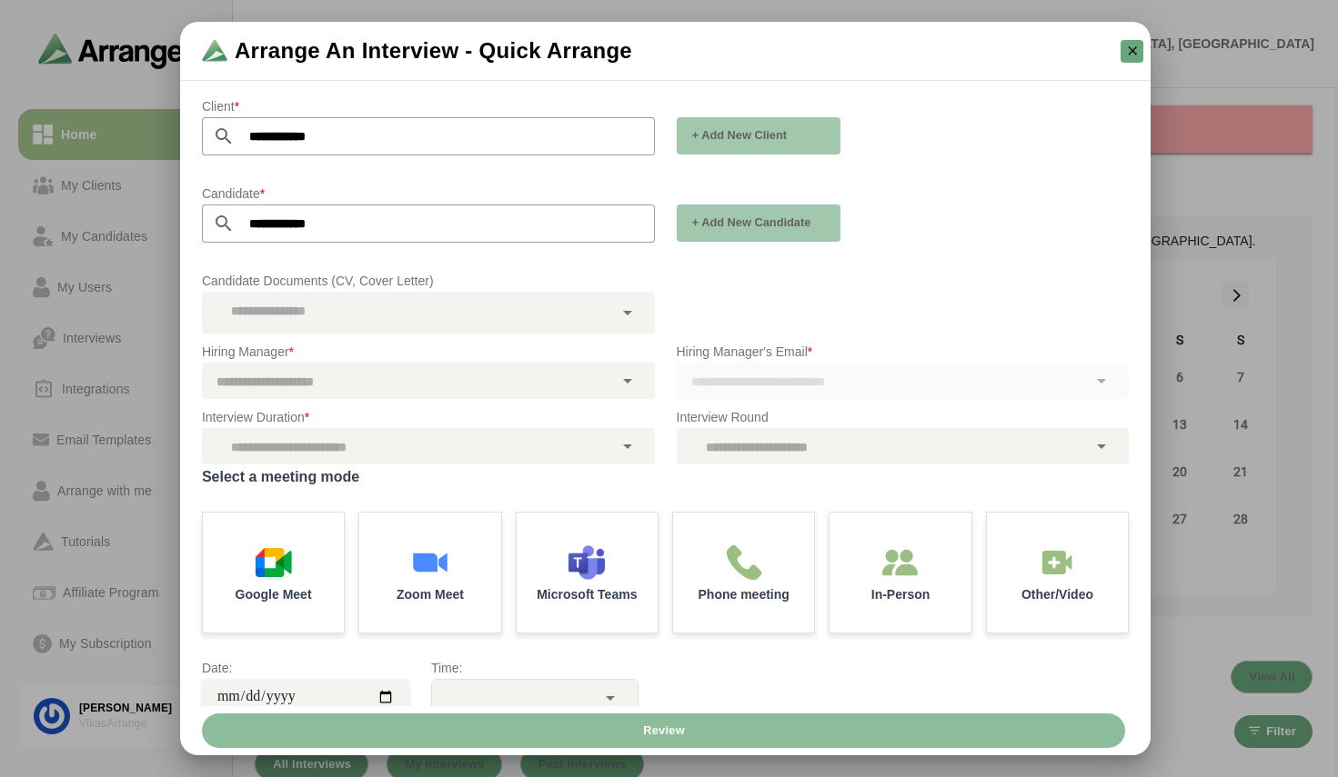
click at [411, 373] on div at bounding box center [407, 381] width 411 height 36
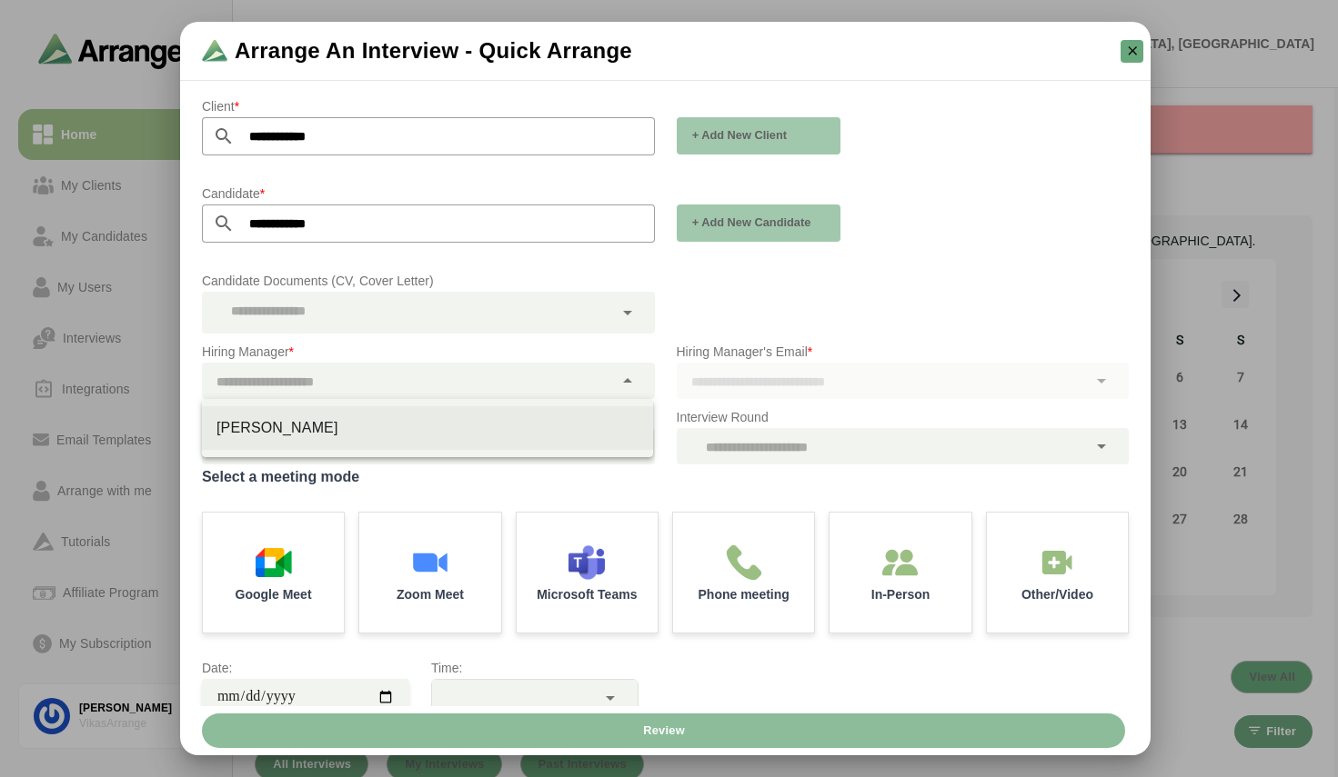
click at [353, 428] on div "satya Singh" at bounding box center [427, 428] width 422 height 22
type input "**********"
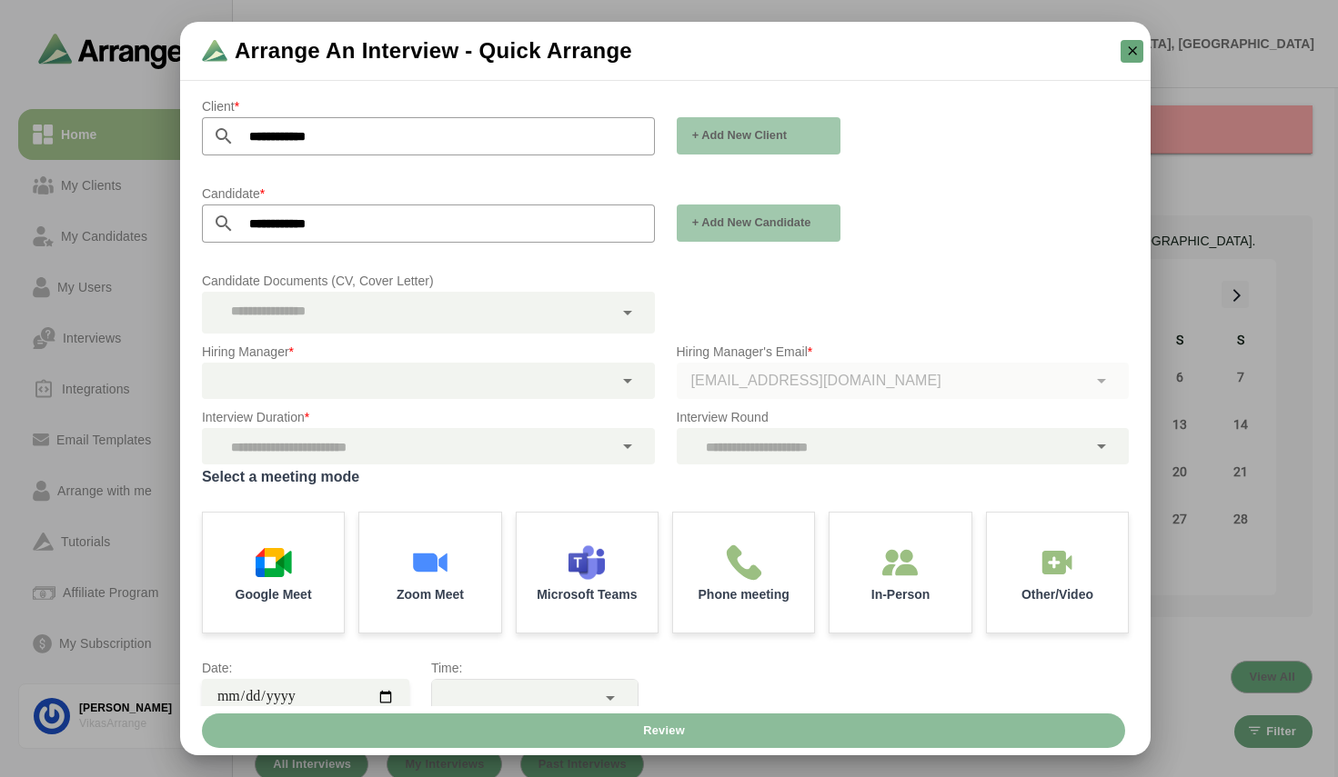
click at [360, 448] on div at bounding box center [407, 446] width 411 height 36
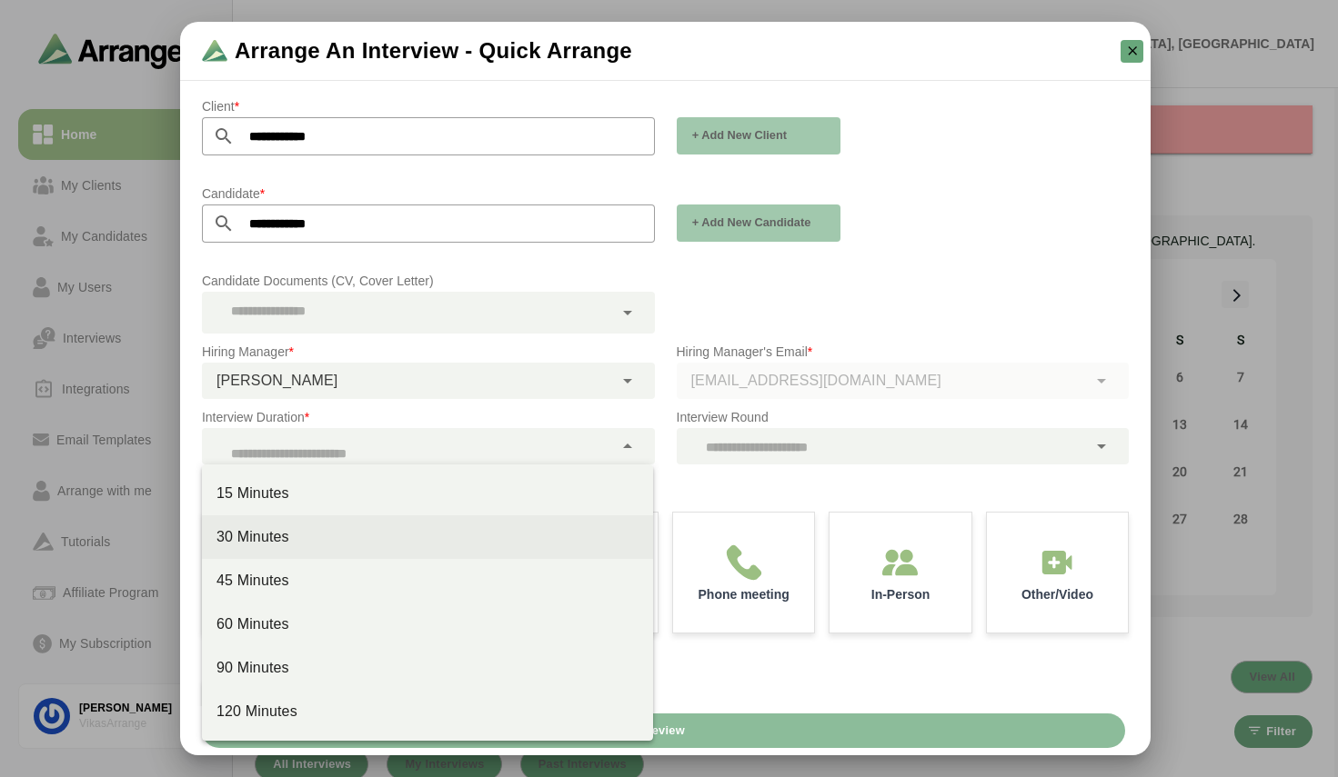
click at [308, 534] on div "30 Minutes" at bounding box center [427, 537] width 422 height 22
type input "**"
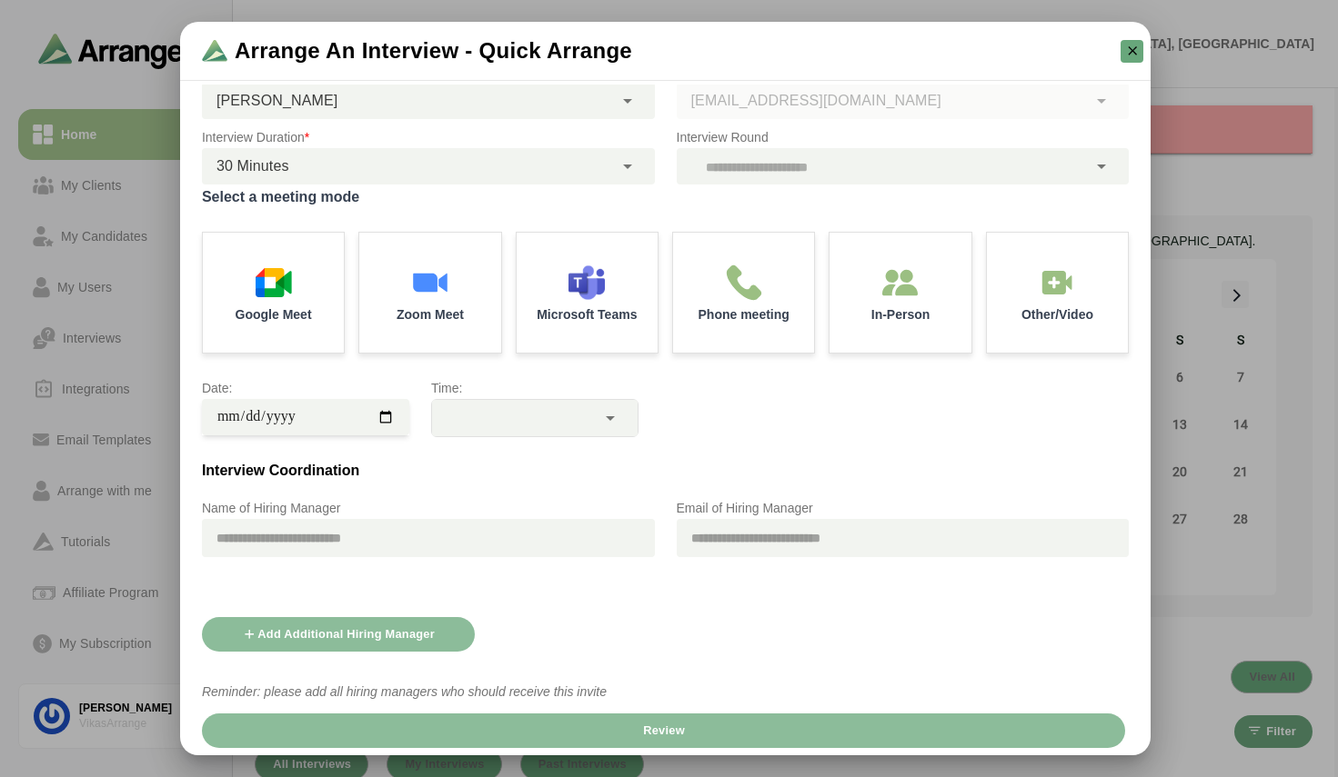
scroll to position [295, 0]
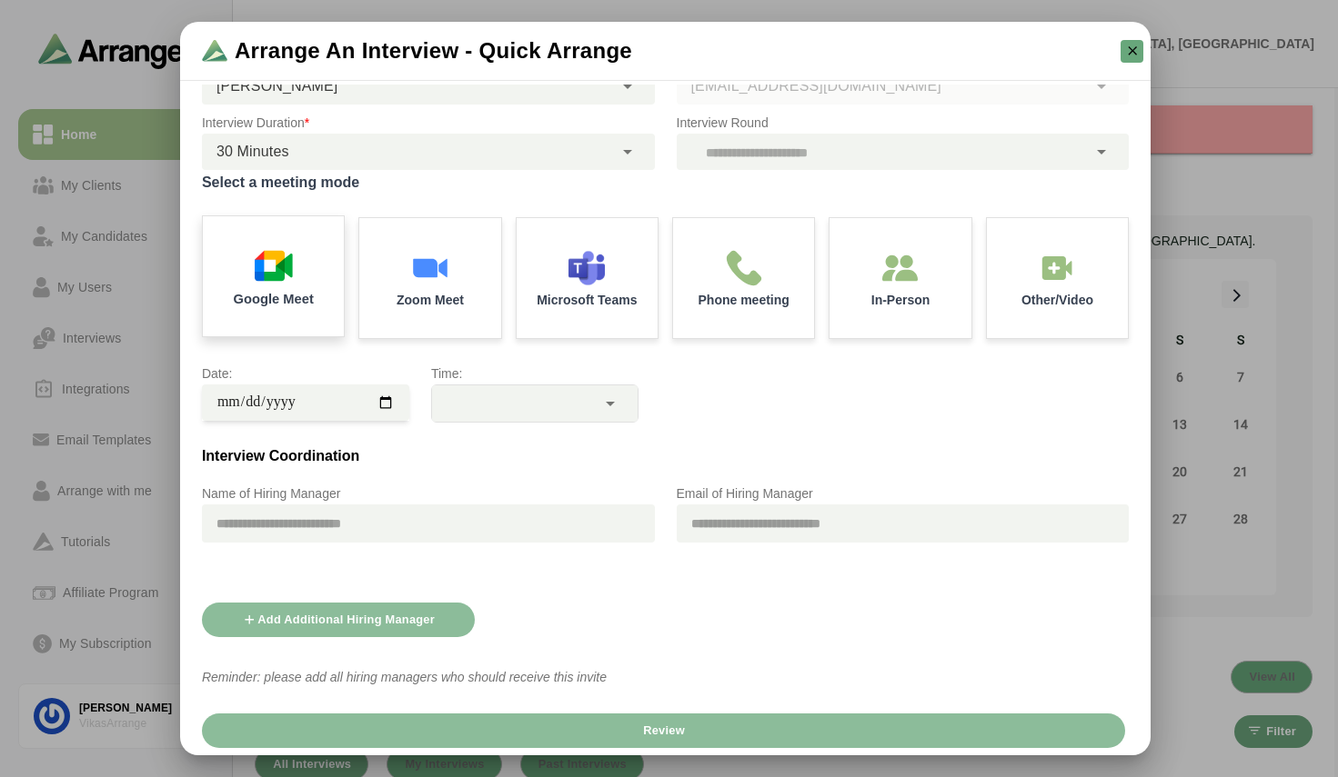
click at [265, 288] on div "Google Meet" at bounding box center [273, 277] width 148 height 126
click at [648, 578] on div "Add Additional Hiring Manager" at bounding box center [665, 612] width 948 height 71
click at [383, 396] on input "date" at bounding box center [305, 403] width 207 height 36
type input "**********"
click at [609, 585] on div "Add Additional Hiring Manager" at bounding box center [665, 612] width 948 height 71
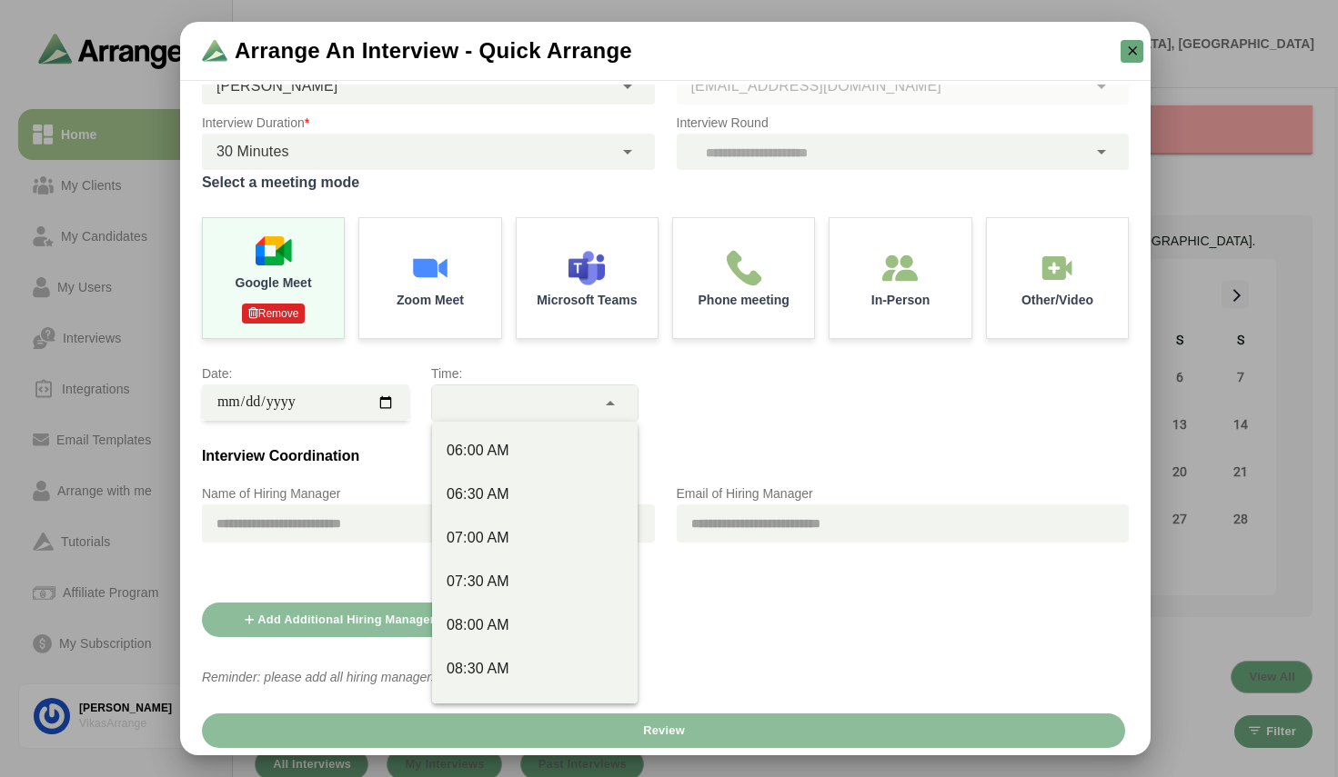
click at [521, 403] on div at bounding box center [514, 404] width 164 height 36
click at [500, 529] on div "07:00 AM" at bounding box center [534, 538] width 176 height 22
type input "********"
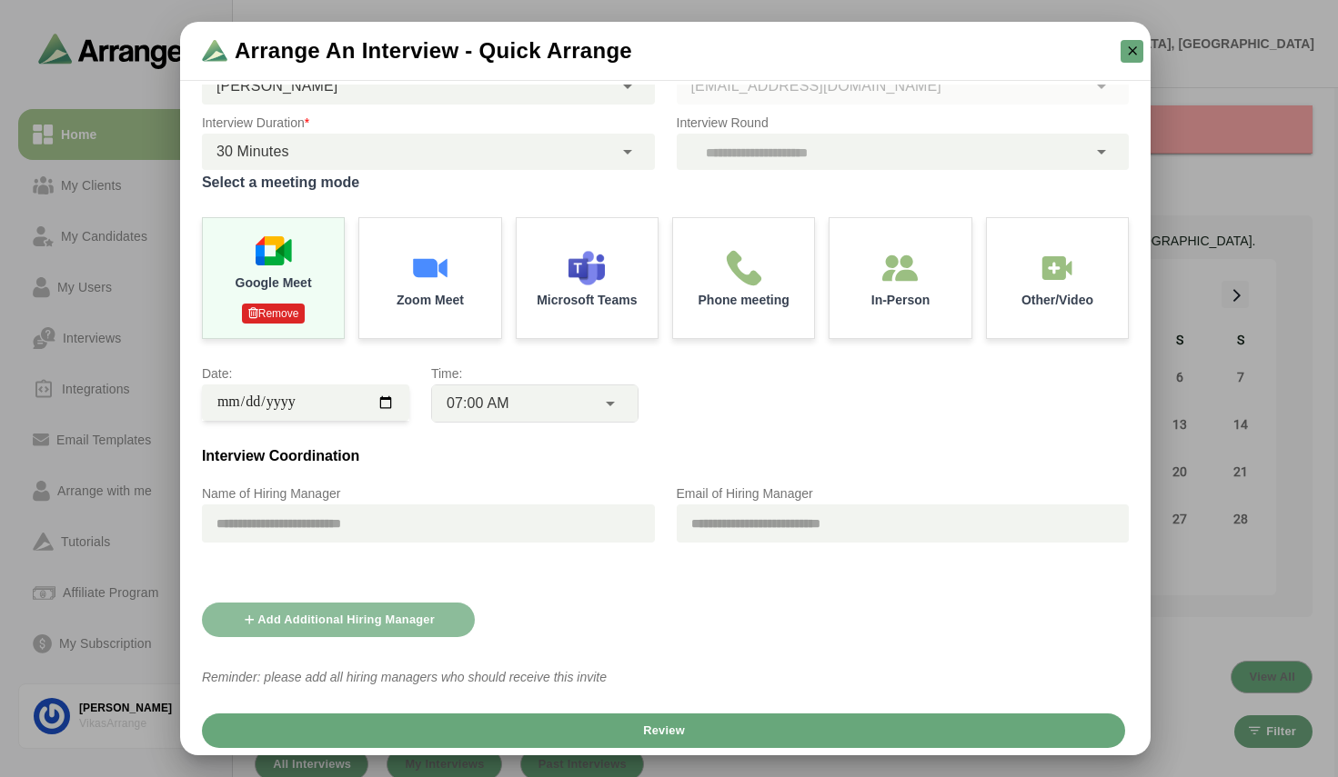
click at [588, 620] on div "Add Additional Hiring Manager" at bounding box center [665, 612] width 948 height 71
click at [659, 731] on span "Review" at bounding box center [663, 731] width 43 height 35
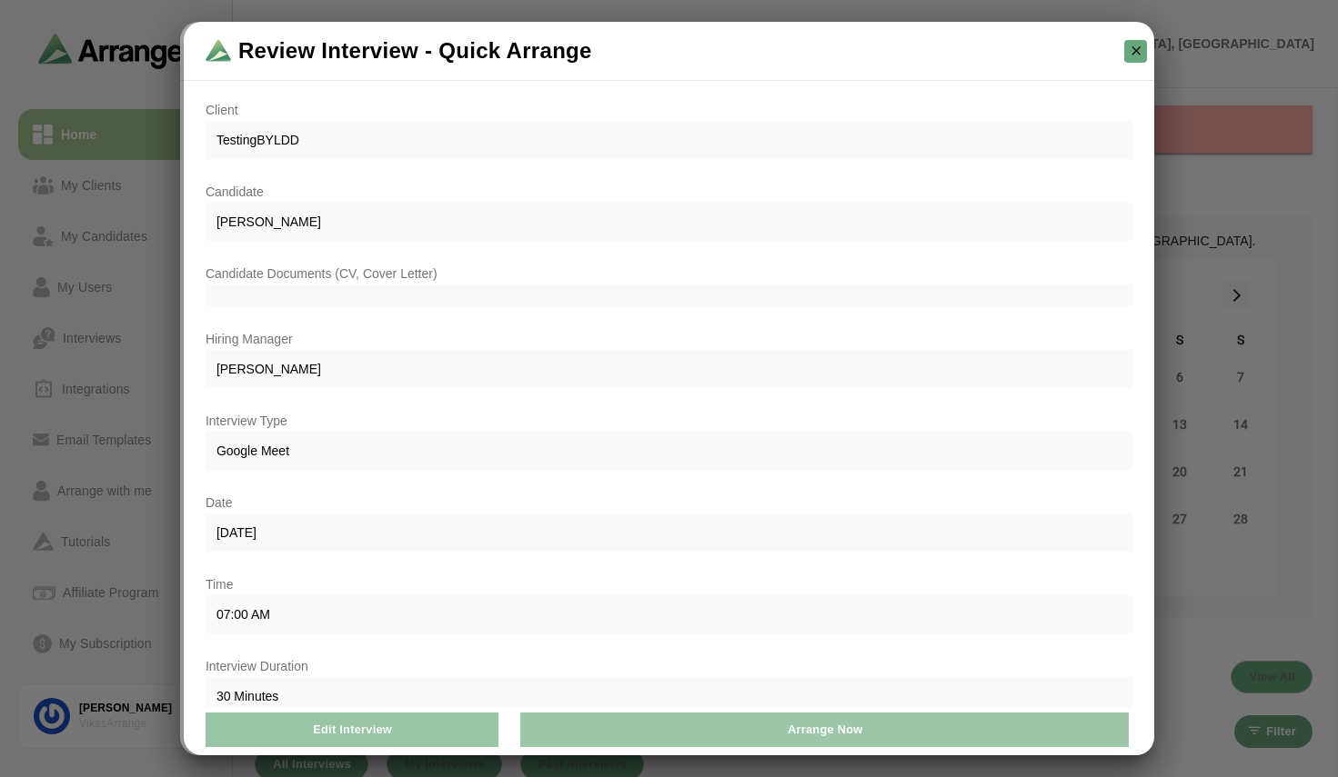
click at [774, 731] on button "Arrange Now" at bounding box center [824, 730] width 608 height 35
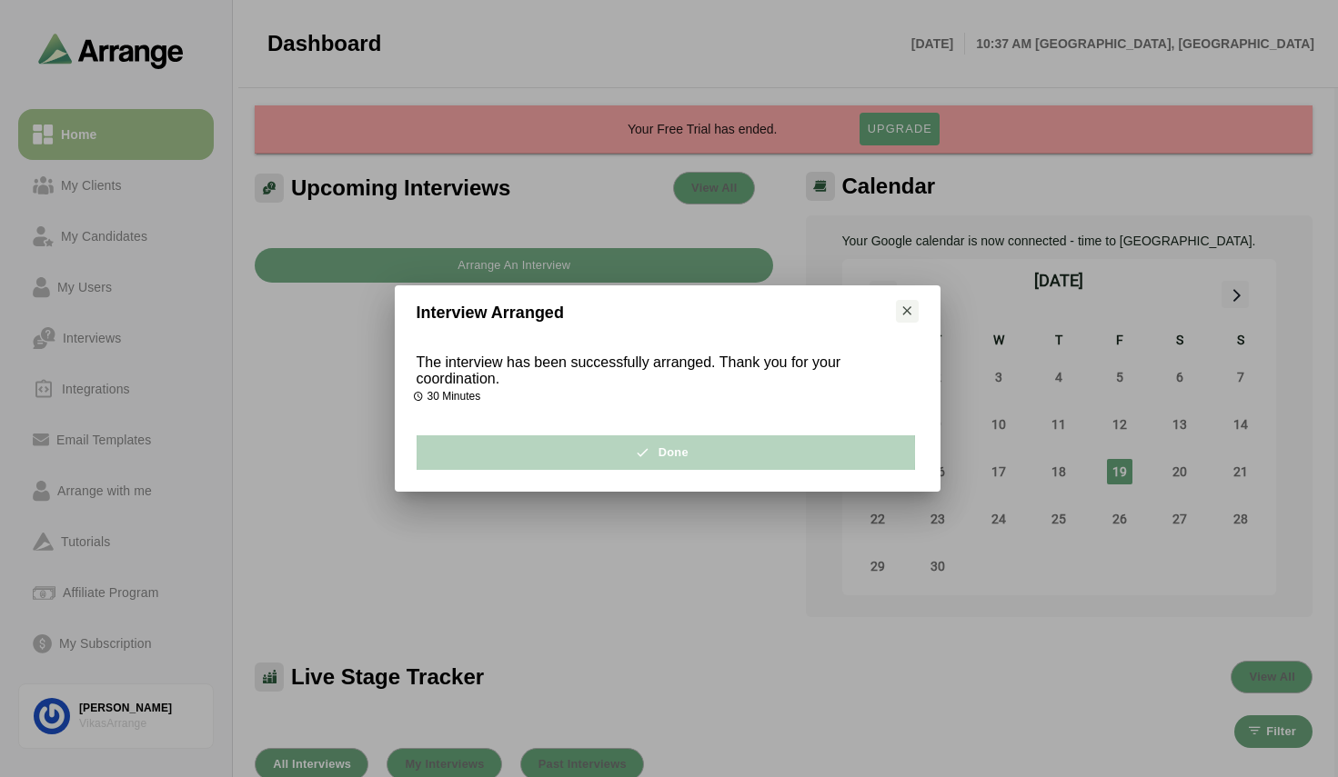
click at [699, 457] on button "Done" at bounding box center [665, 453] width 498 height 35
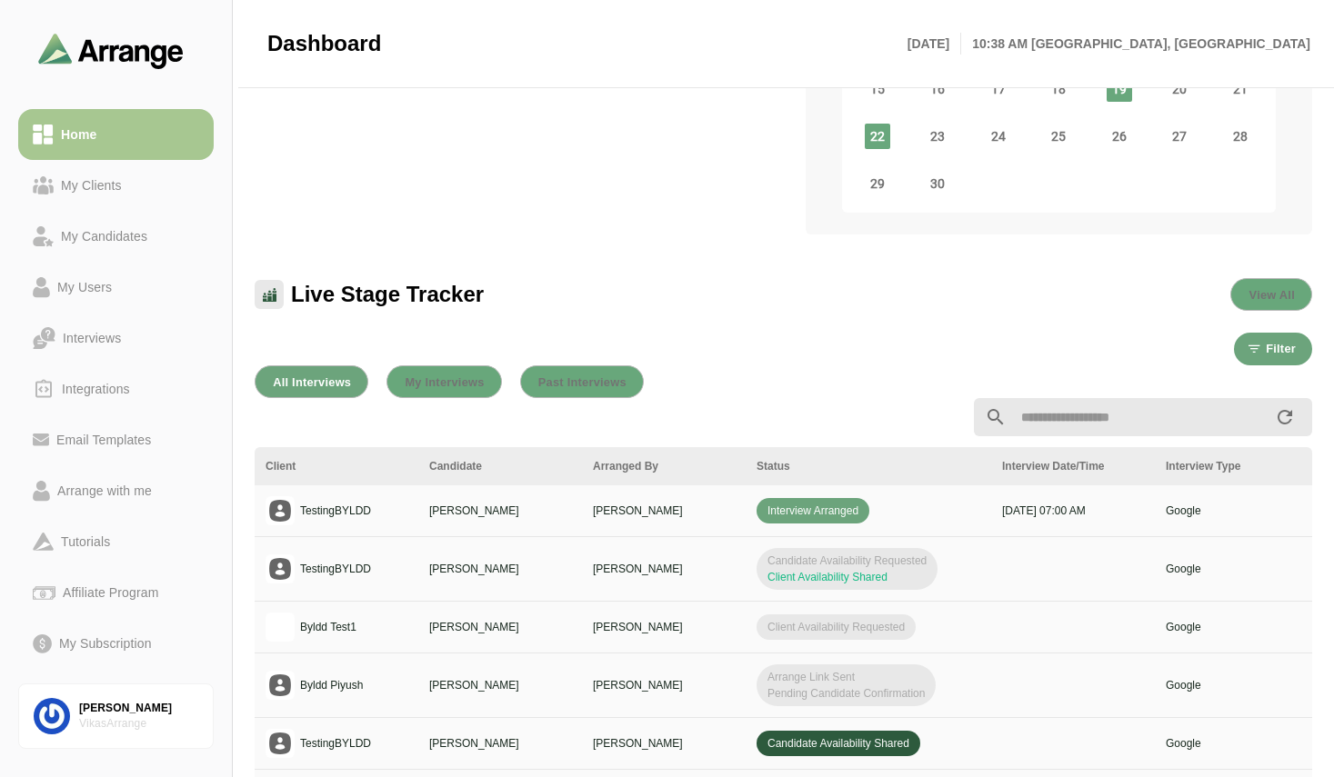
scroll to position [405, 0]
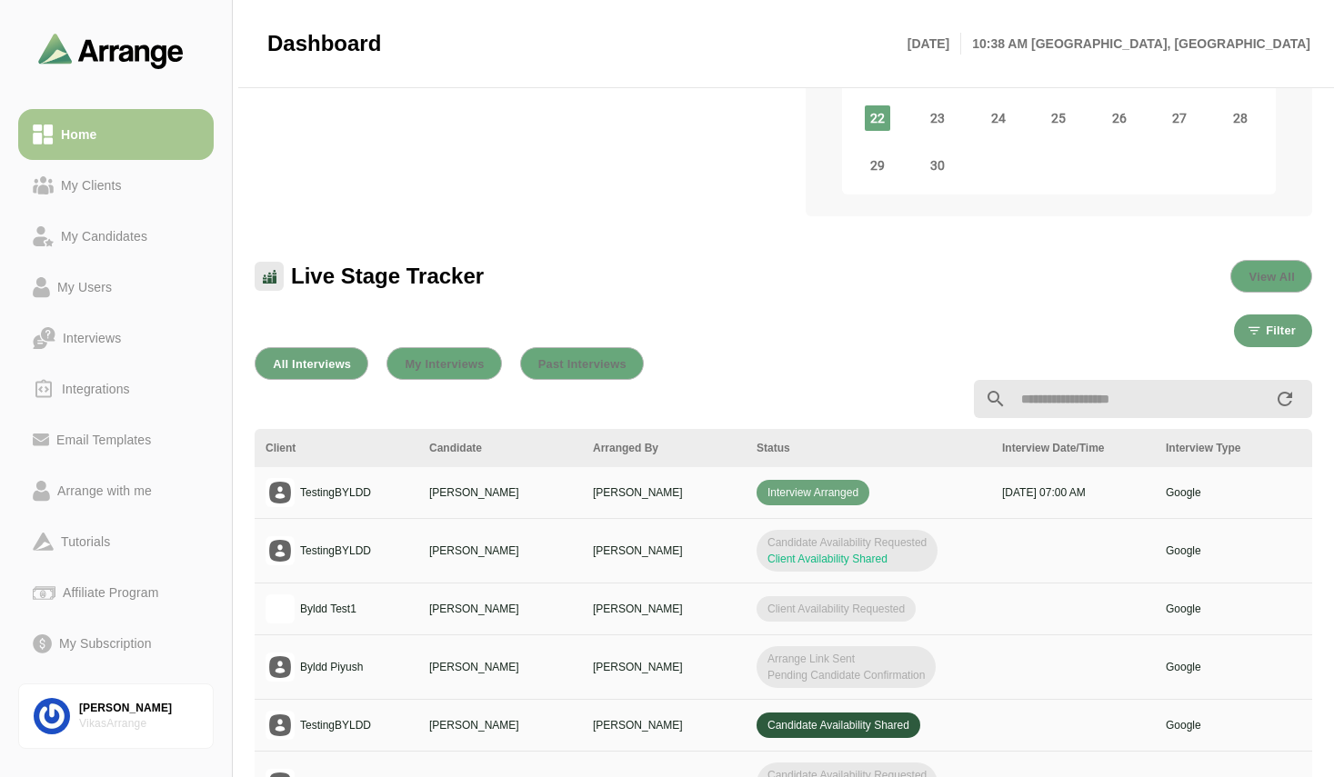
click at [988, 577] on td "Candidate Availability Requested Client Availability Shared" at bounding box center [869, 551] width 246 height 65
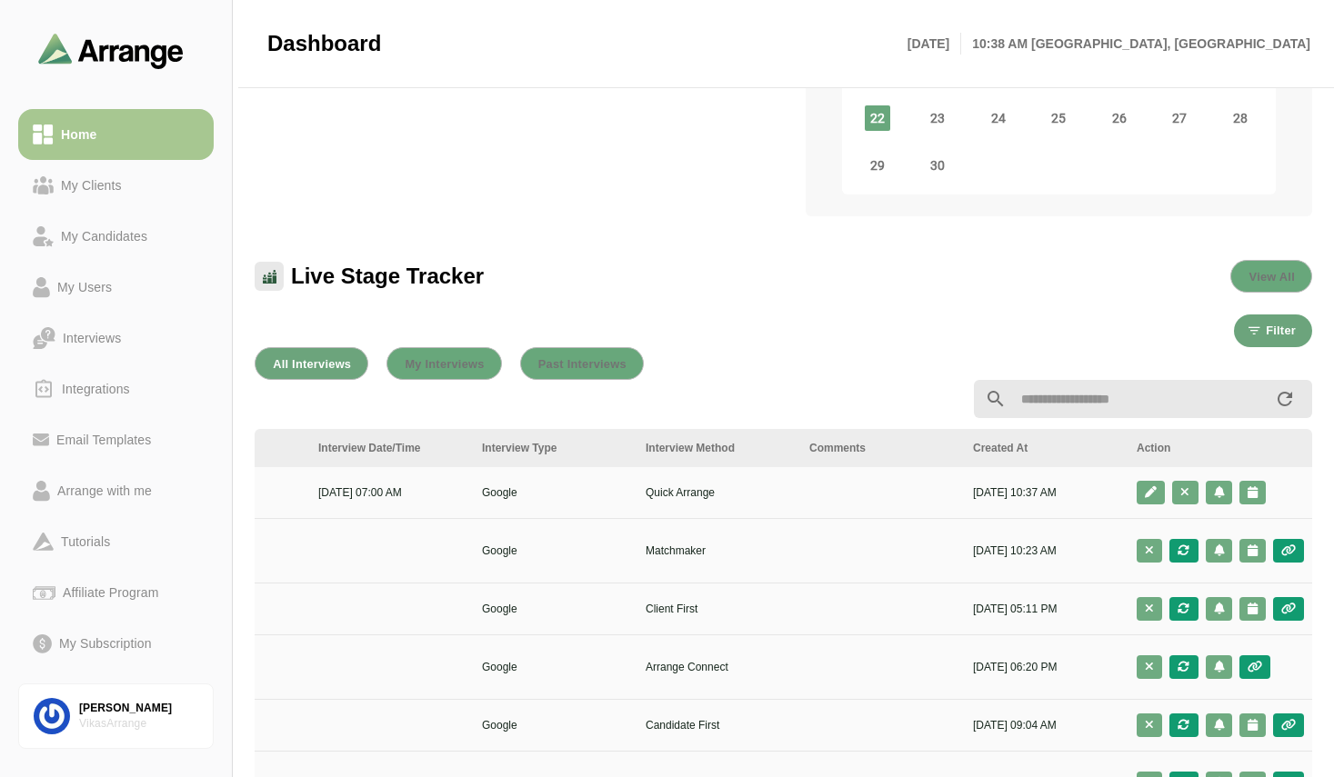
scroll to position [0, 687]
click at [85, 701] on div "[PERSON_NAME]" at bounding box center [138, 708] width 119 height 15
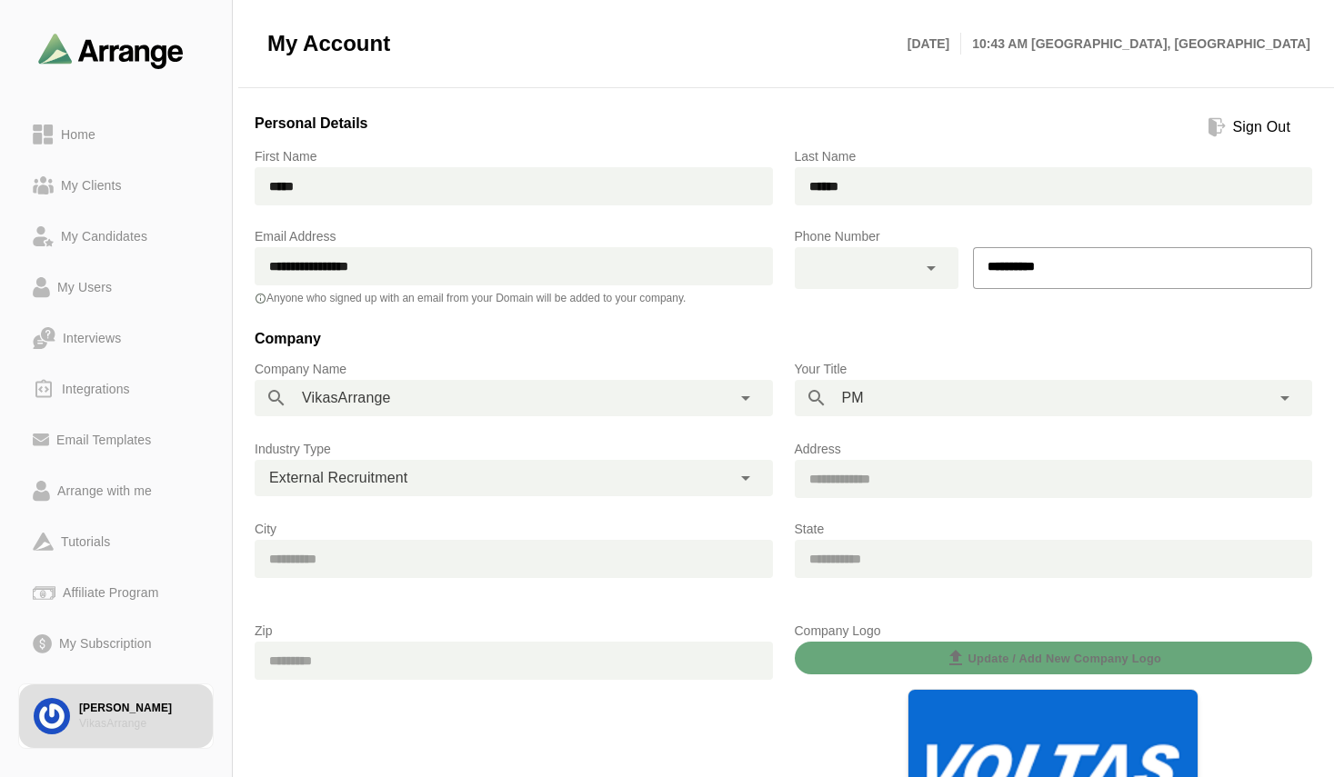
click at [937, 274] on icon at bounding box center [931, 268] width 22 height 22
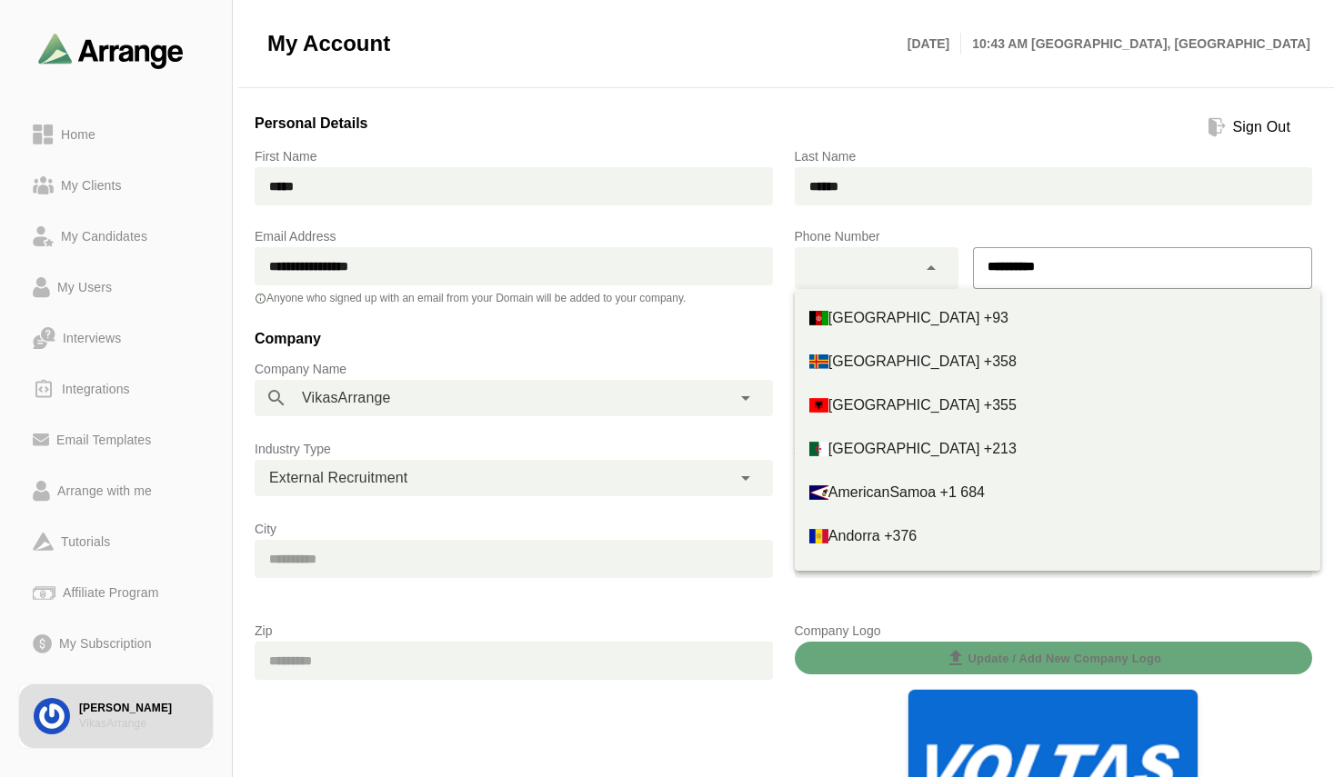
click at [937, 274] on icon at bounding box center [931, 268] width 22 height 22
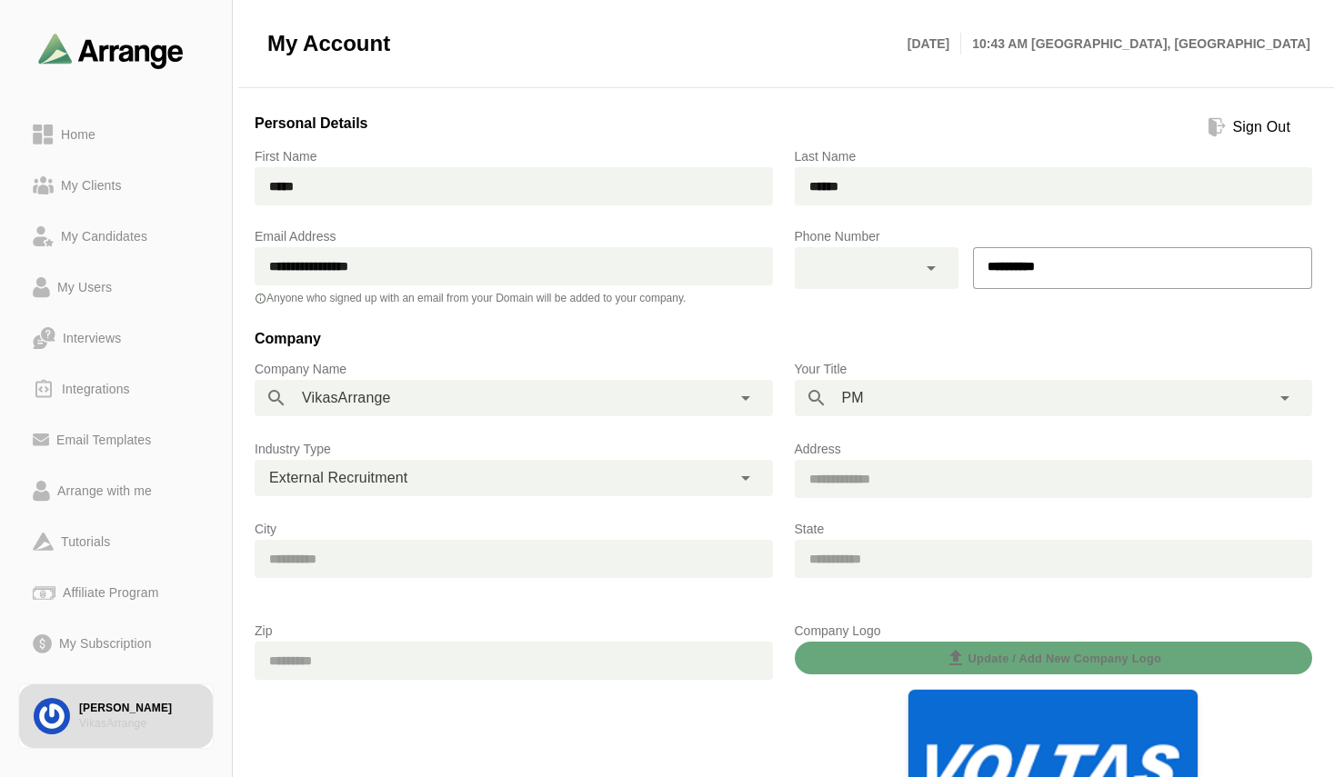
click at [913, 317] on div "**********" at bounding box center [1054, 267] width 540 height 105
click at [1035, 266] on input "**********" at bounding box center [1120, 266] width 295 height 38
click at [869, 353] on div "Your Title PM **" at bounding box center [1054, 387] width 540 height 80
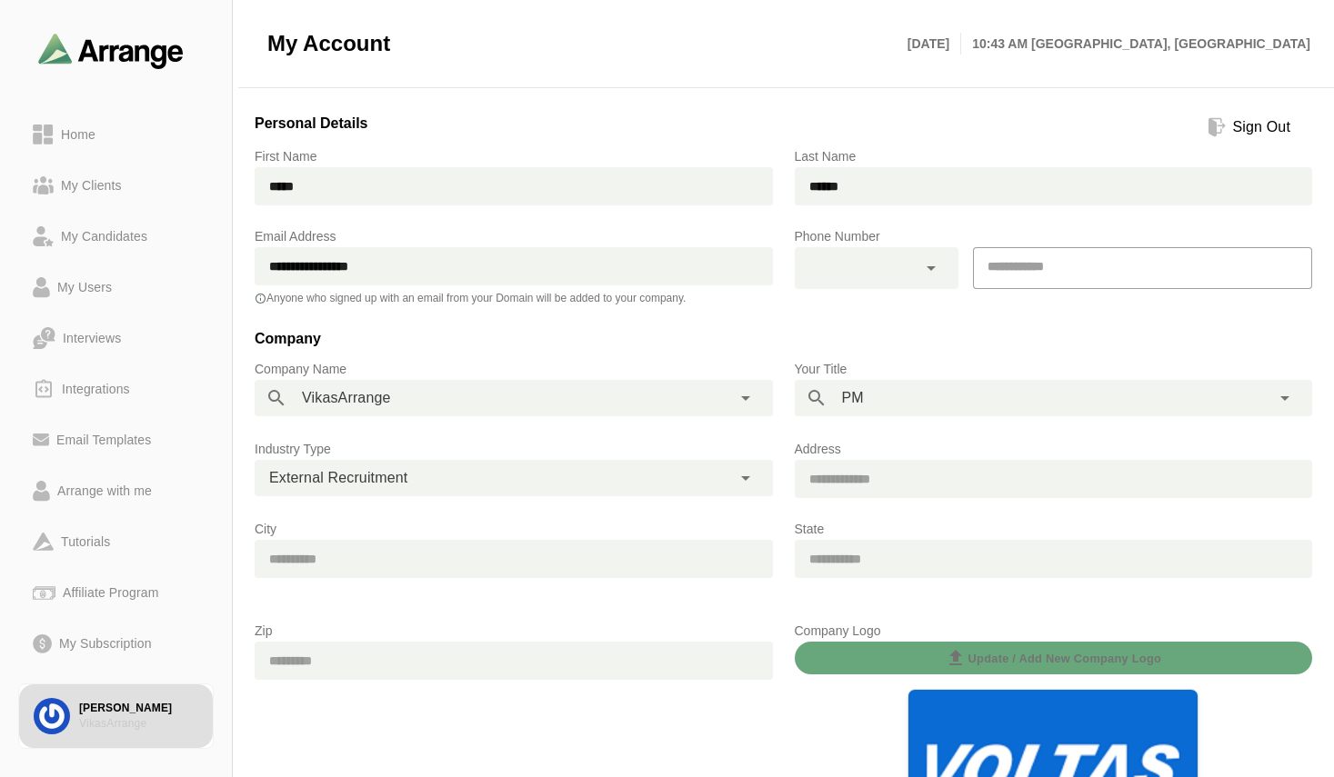
click at [854, 265] on input "text" at bounding box center [856, 266] width 122 height 25
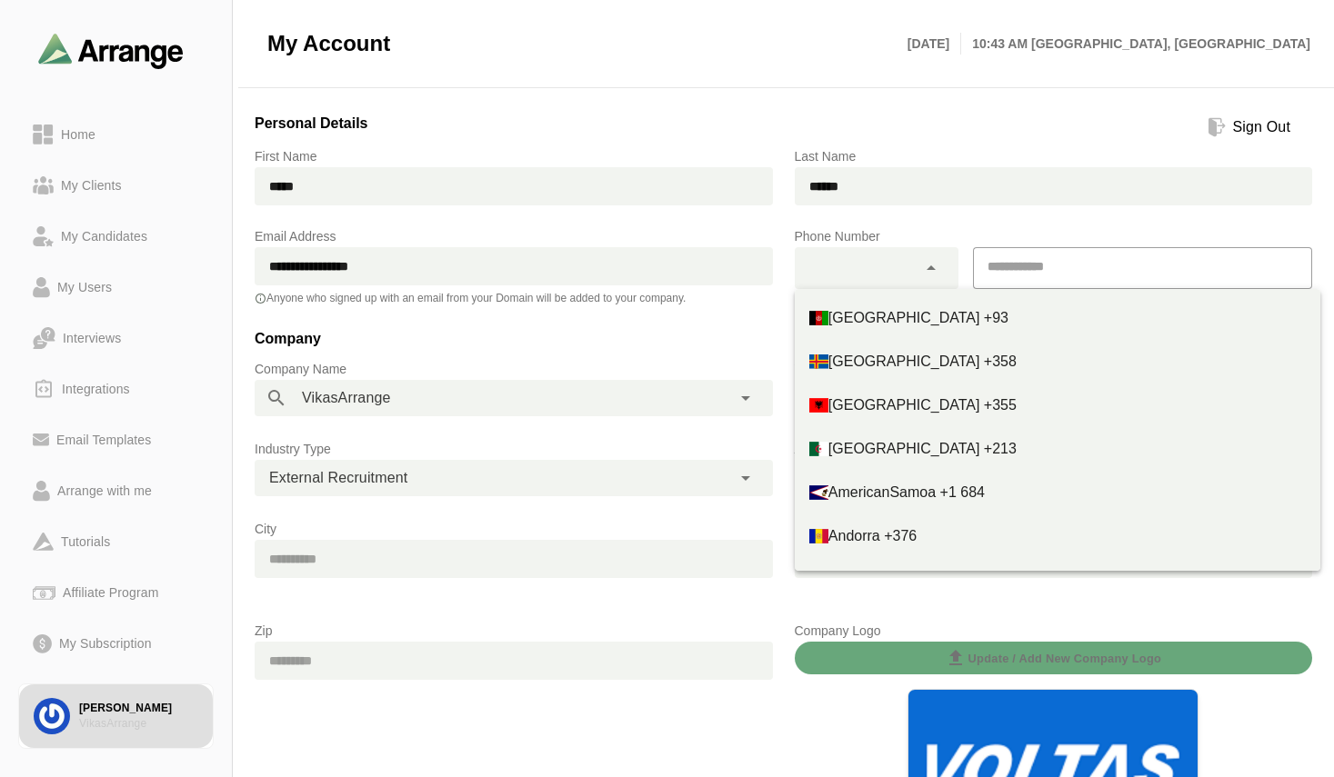
click at [885, 267] on input "text" at bounding box center [856, 266] width 122 height 25
click at [938, 266] on icon at bounding box center [931, 268] width 22 height 22
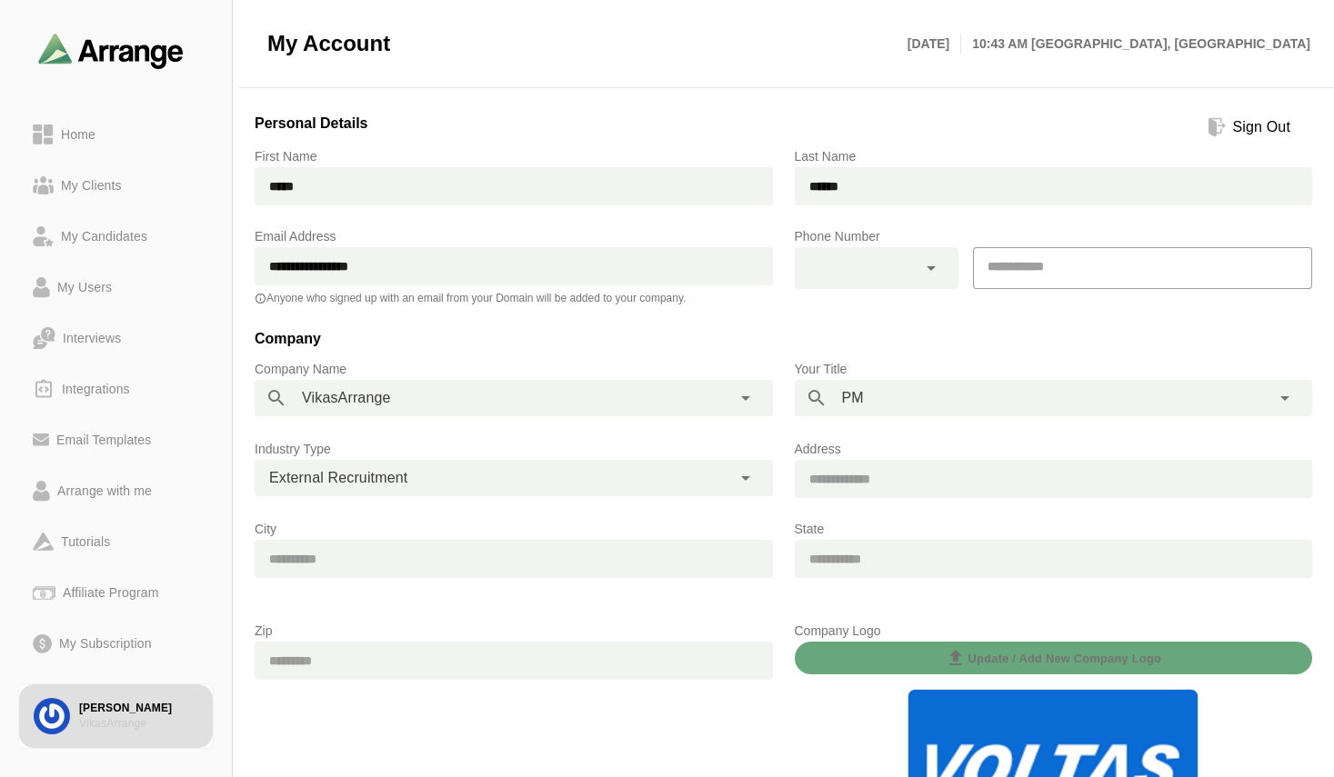
click at [929, 266] on icon at bounding box center [931, 268] width 22 height 22
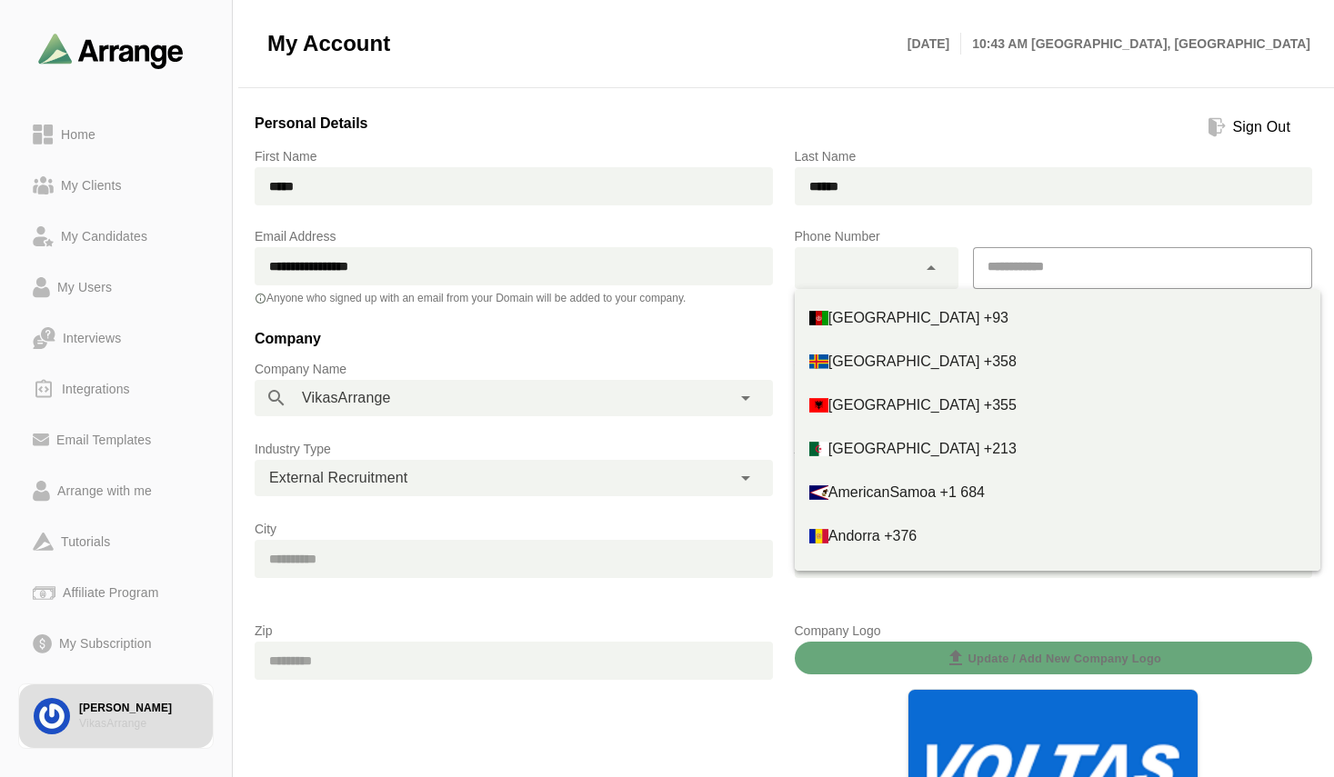
click at [932, 266] on icon at bounding box center [931, 268] width 22 height 22
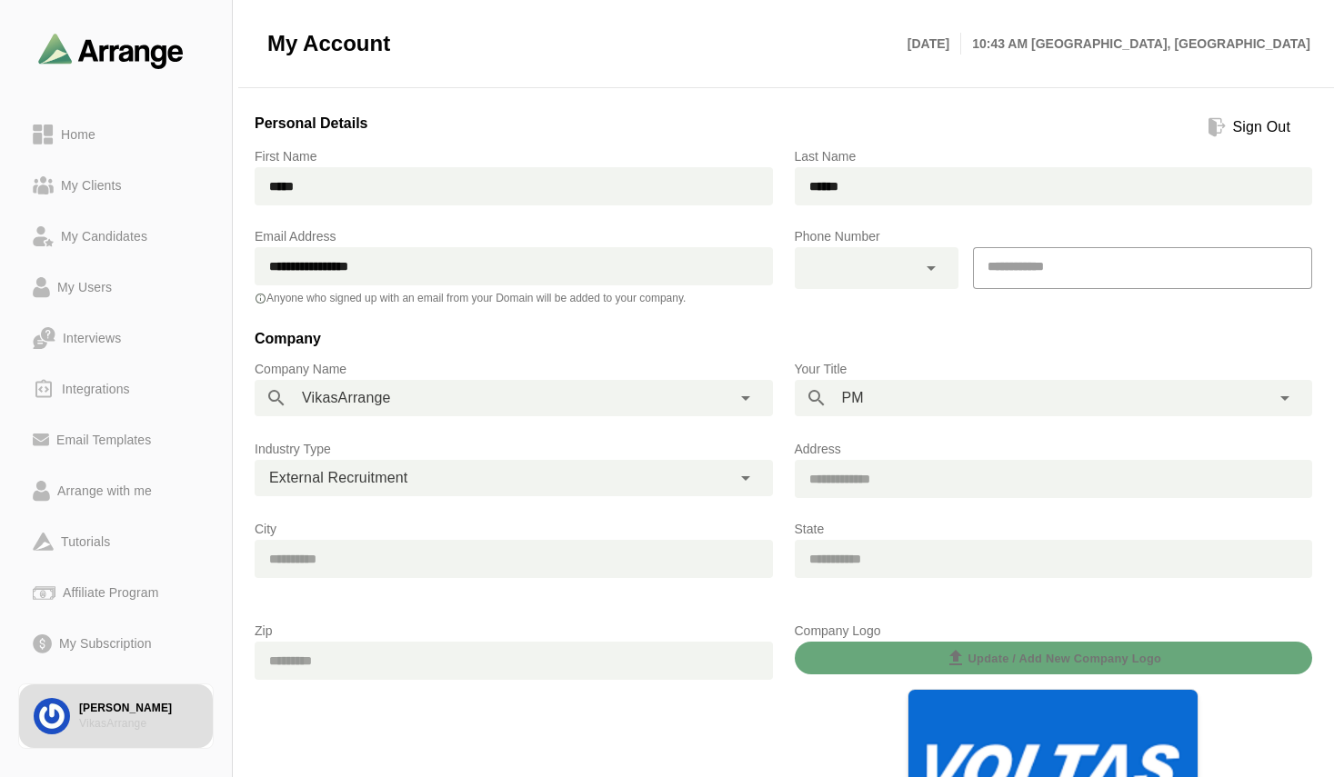
click at [937, 297] on div at bounding box center [1054, 278] width 518 height 62
click at [933, 277] on icon at bounding box center [931, 268] width 22 height 22
click at [1193, 294] on div at bounding box center [1143, 299] width 340 height 20
click at [929, 276] on icon at bounding box center [931, 268] width 22 height 22
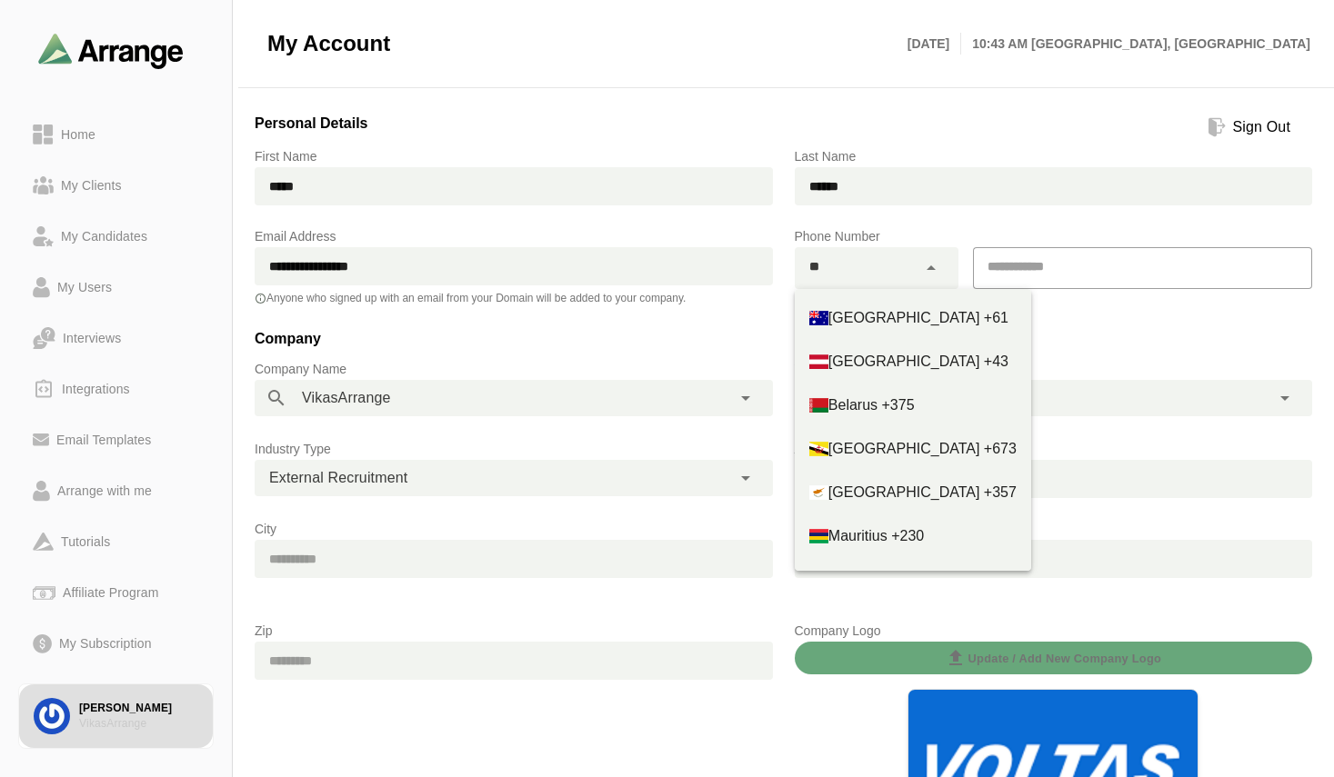
type input "*"
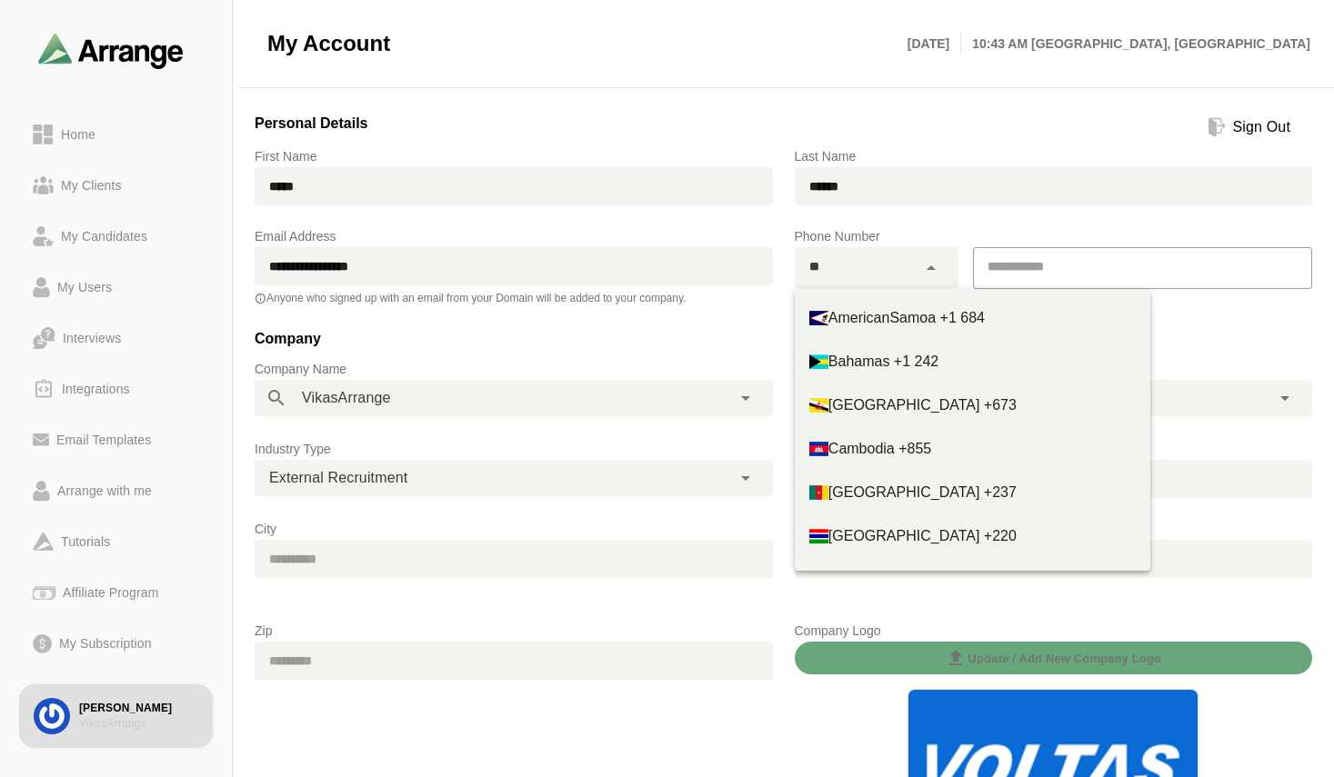
type input "*"
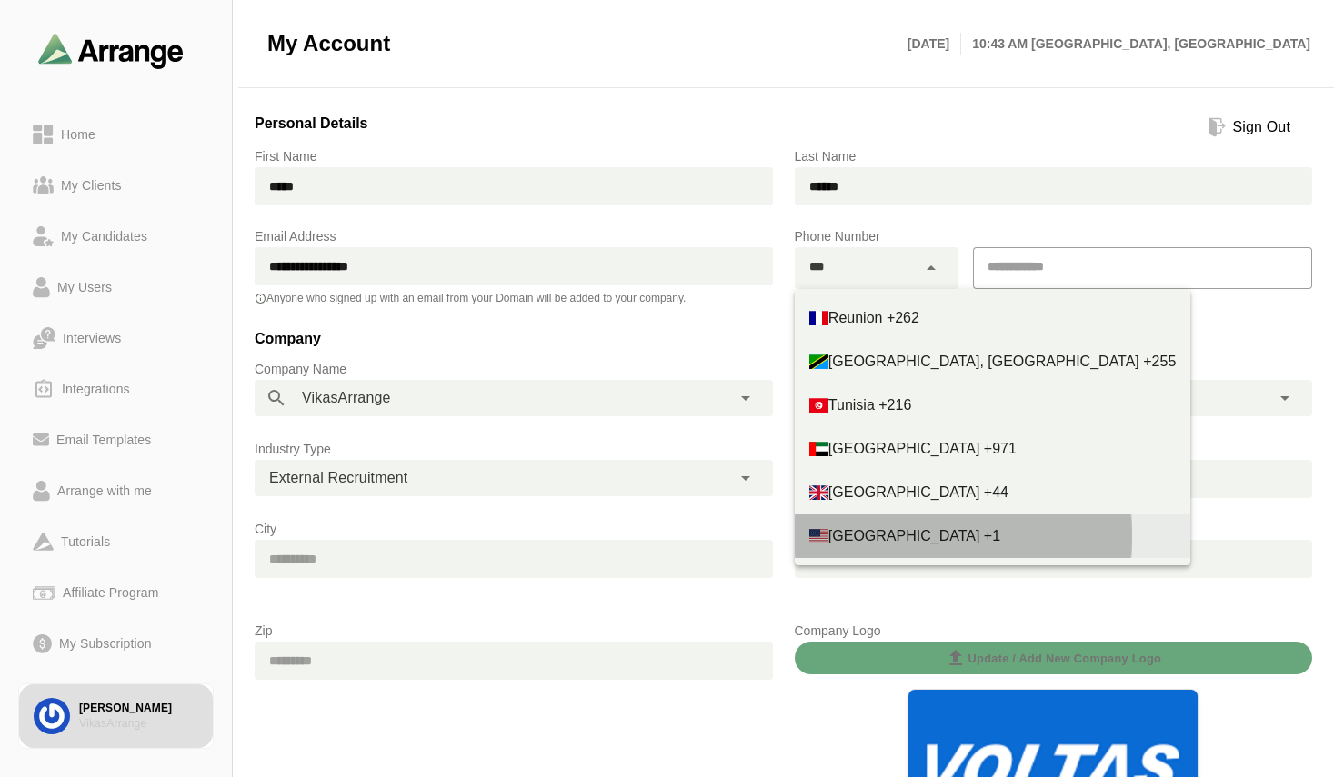
click at [897, 531] on span "United States +1" at bounding box center [914, 535] width 172 height 15
type input "***"
